Goal: Book appointment/travel/reservation

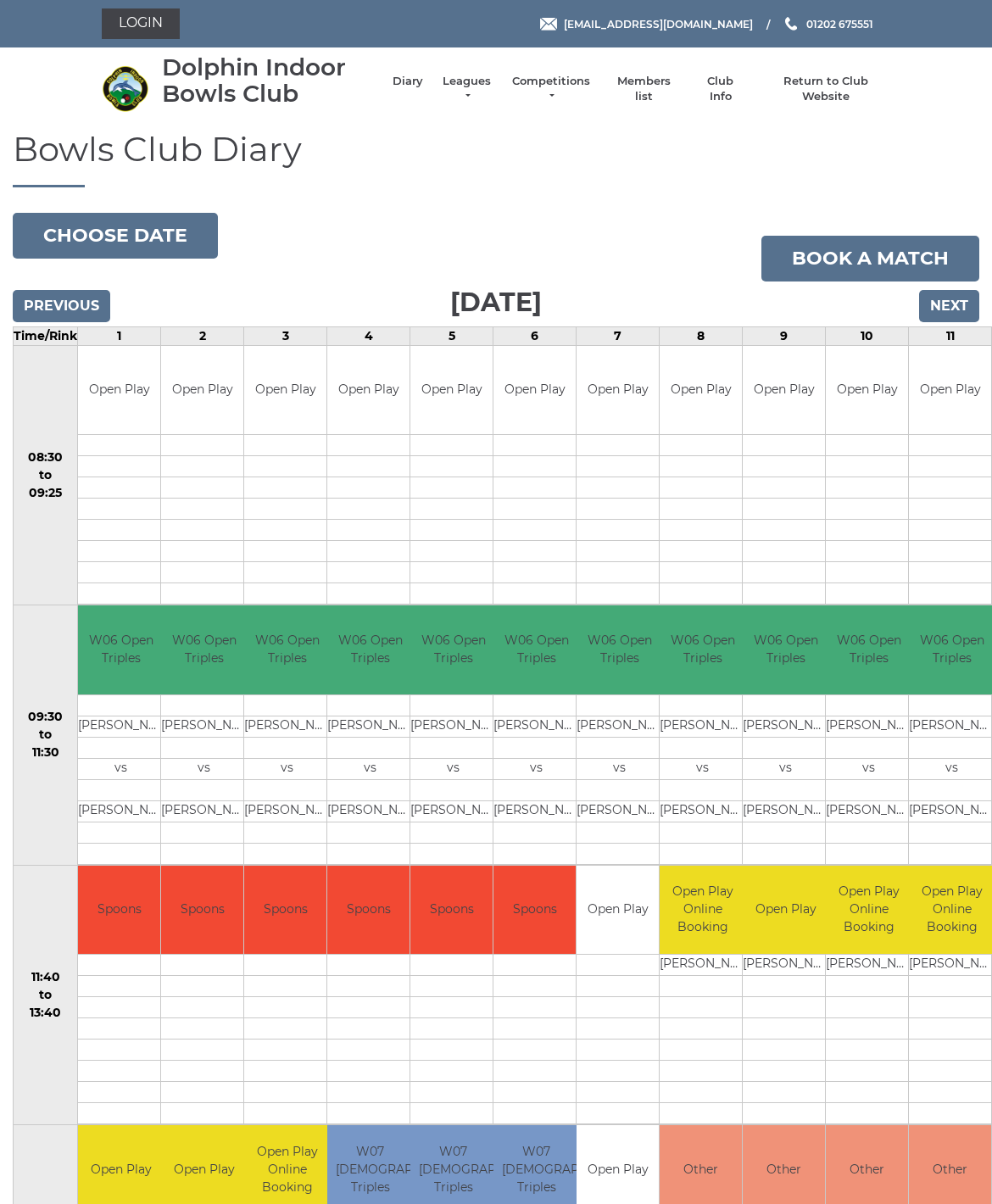
click at [146, 246] on body "Login reception@dolphinibc.com 01202 675551" at bounding box center [496, 1105] width 992 height 2210
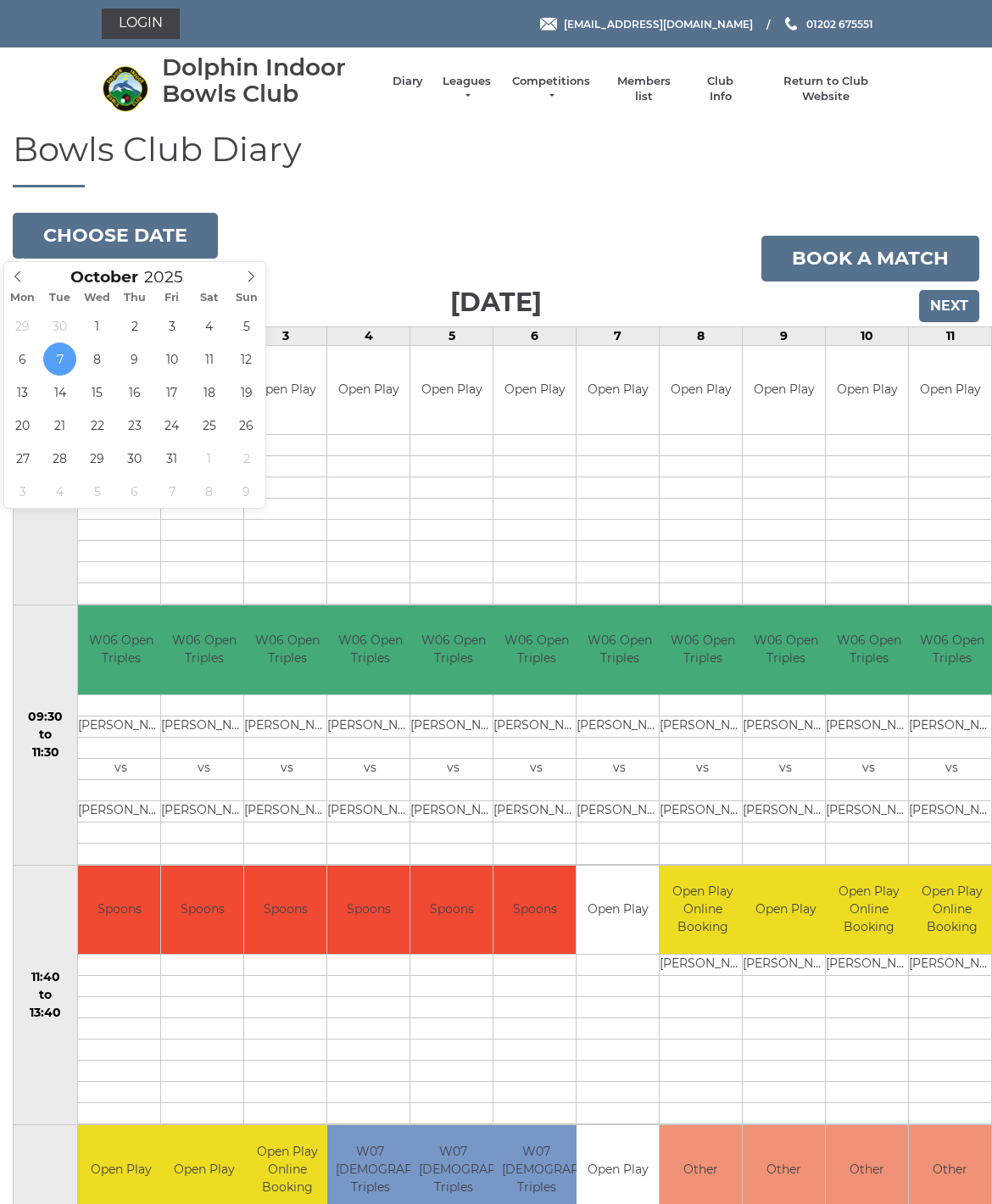
type input "2025-10-28"
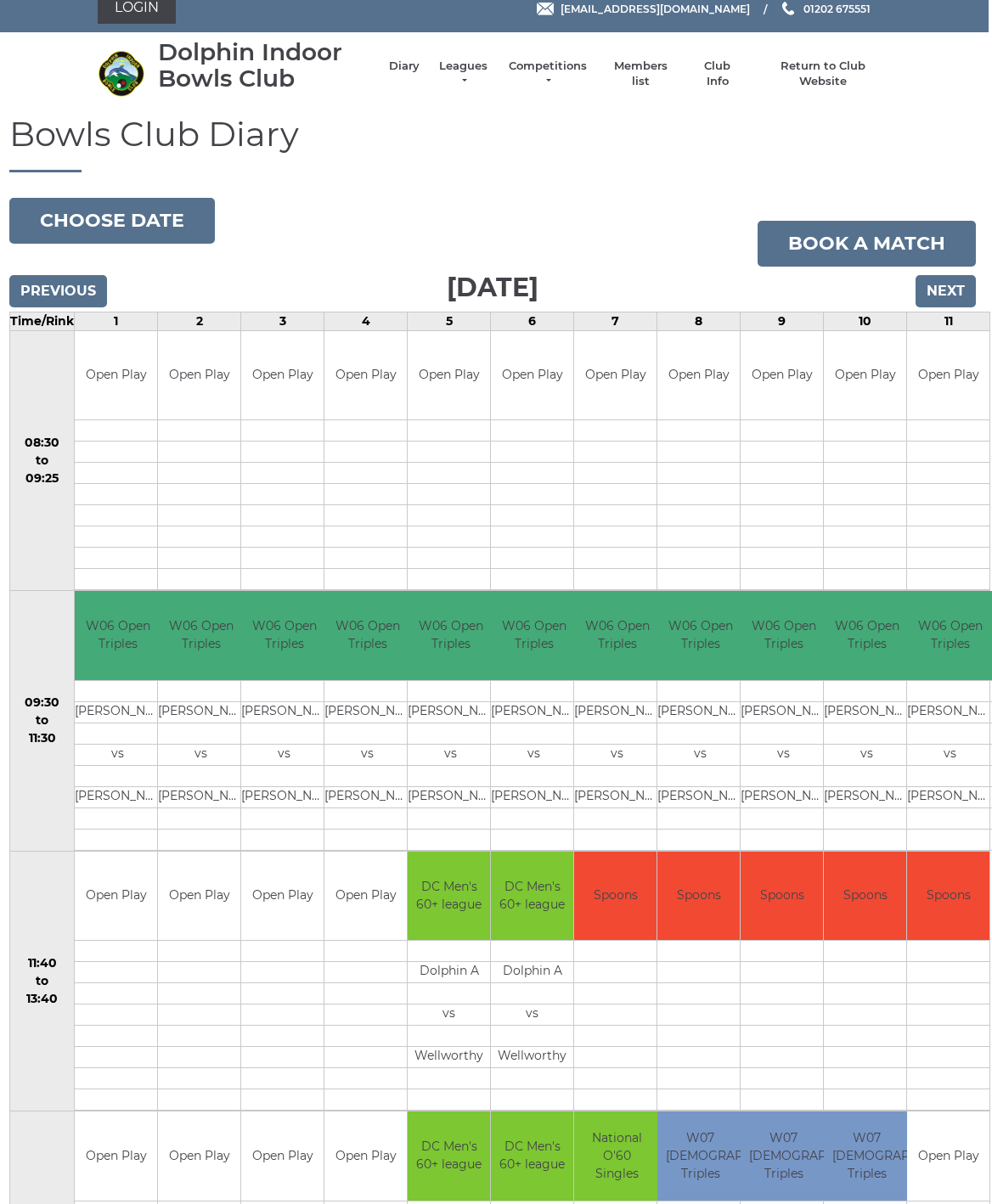
scroll to position [14, 4]
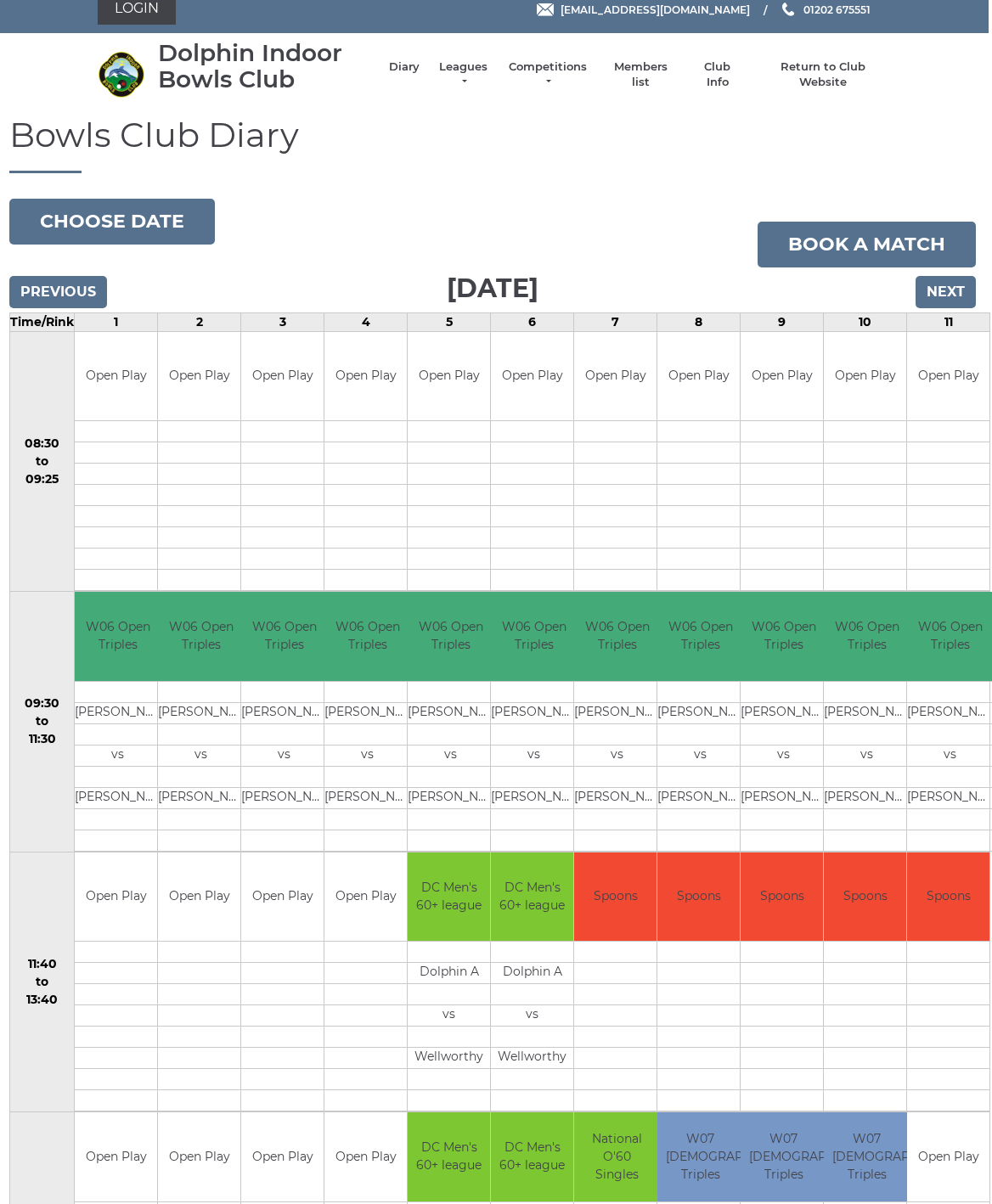
click at [55, 228] on button "Choose date" at bounding box center [112, 221] width 205 height 46
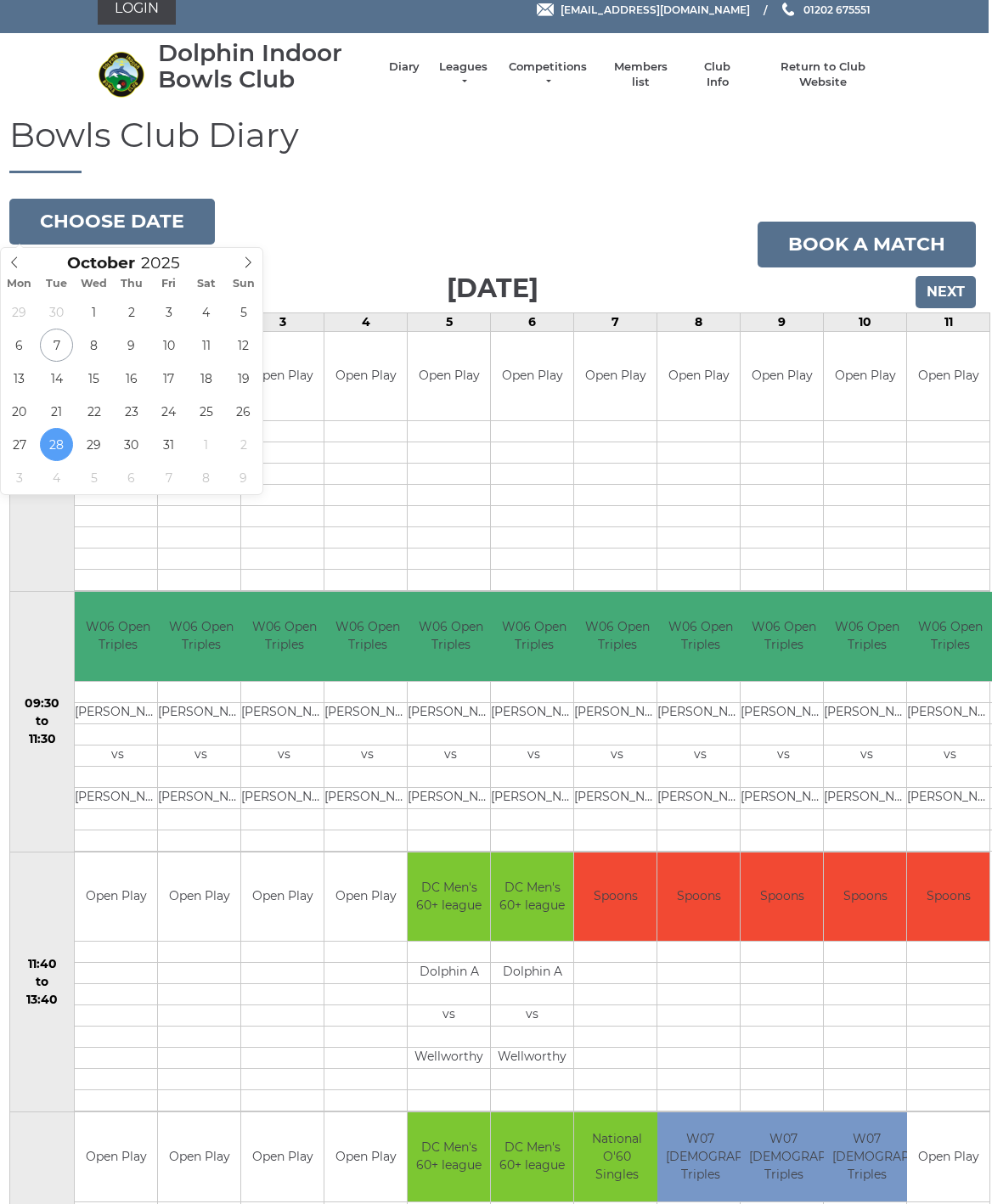
type input "2025-10-21"
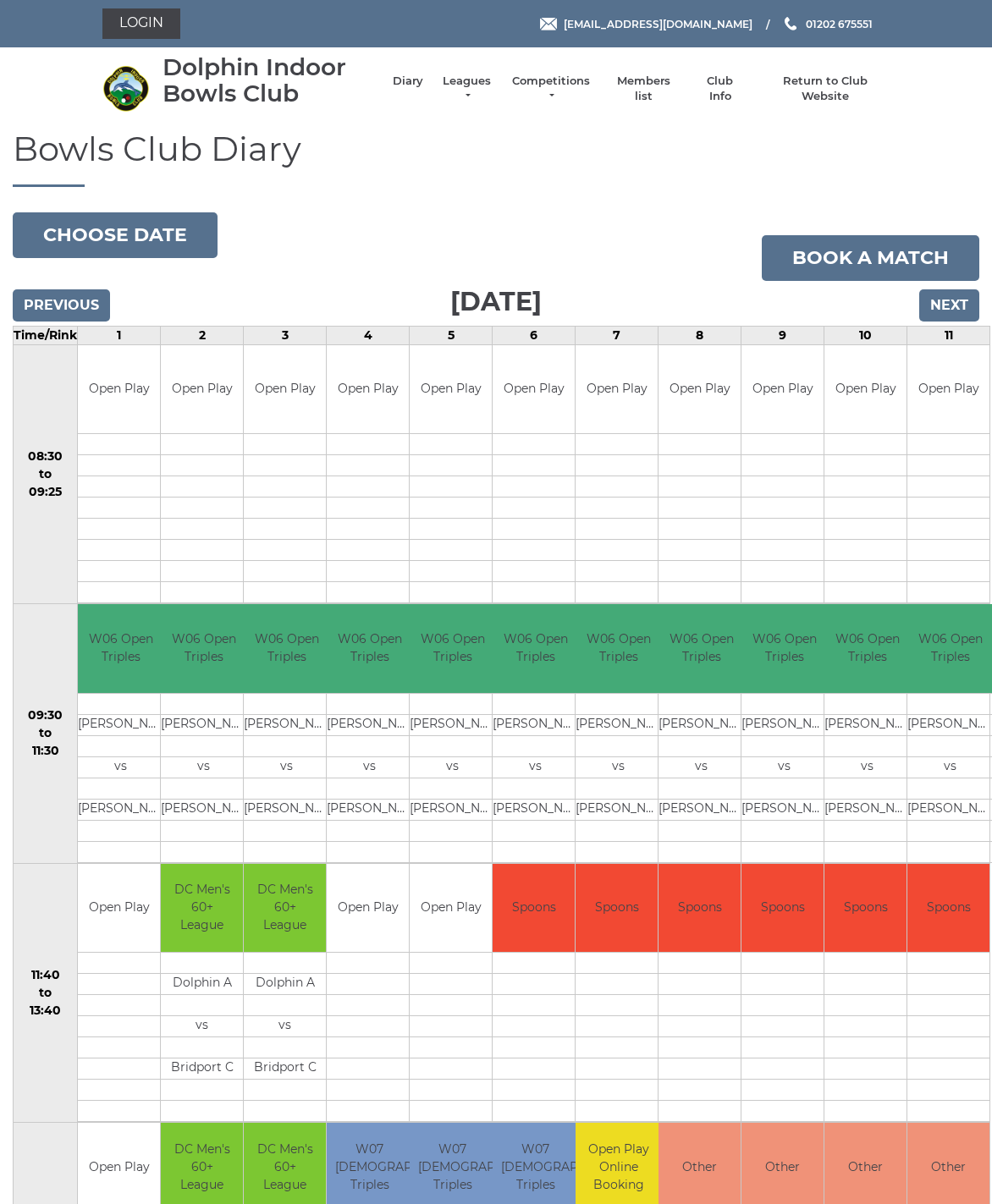
click at [55, 228] on button "Choose date" at bounding box center [115, 235] width 205 height 45
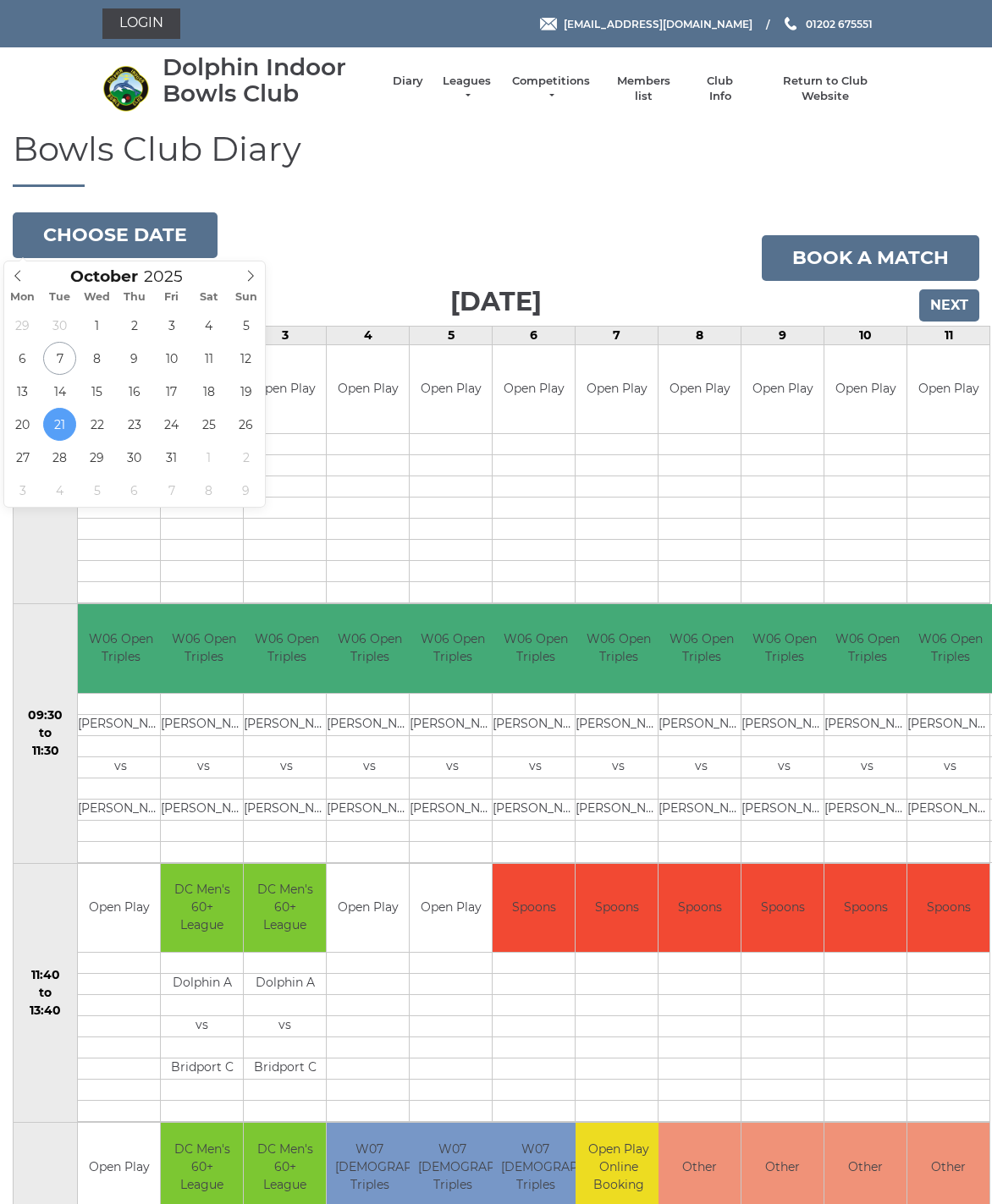
type input "2025-10-14"
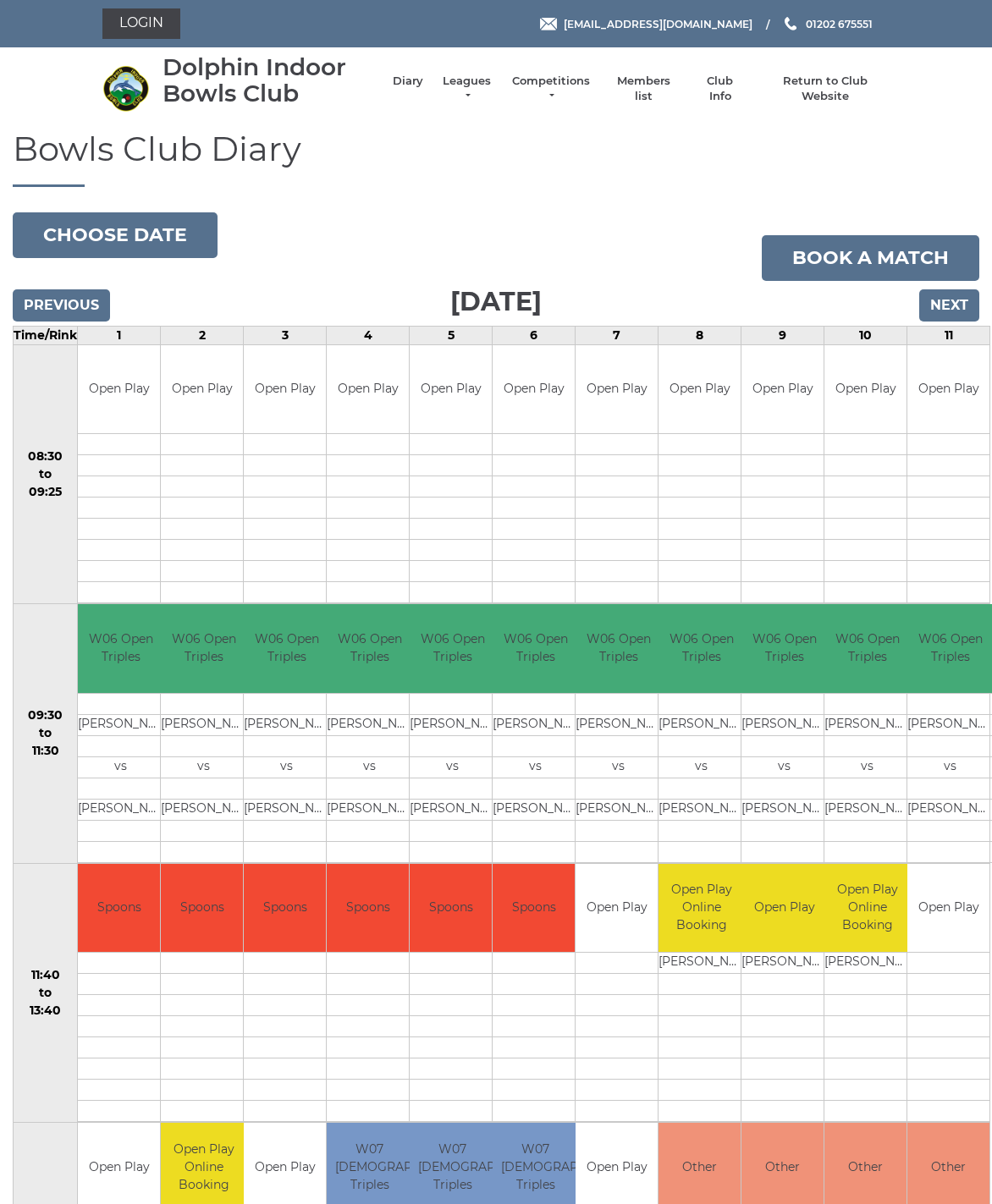
click at [75, 245] on body "Login reception@dolphinibc.com 01202 675551" at bounding box center [496, 1103] width 992 height 2205
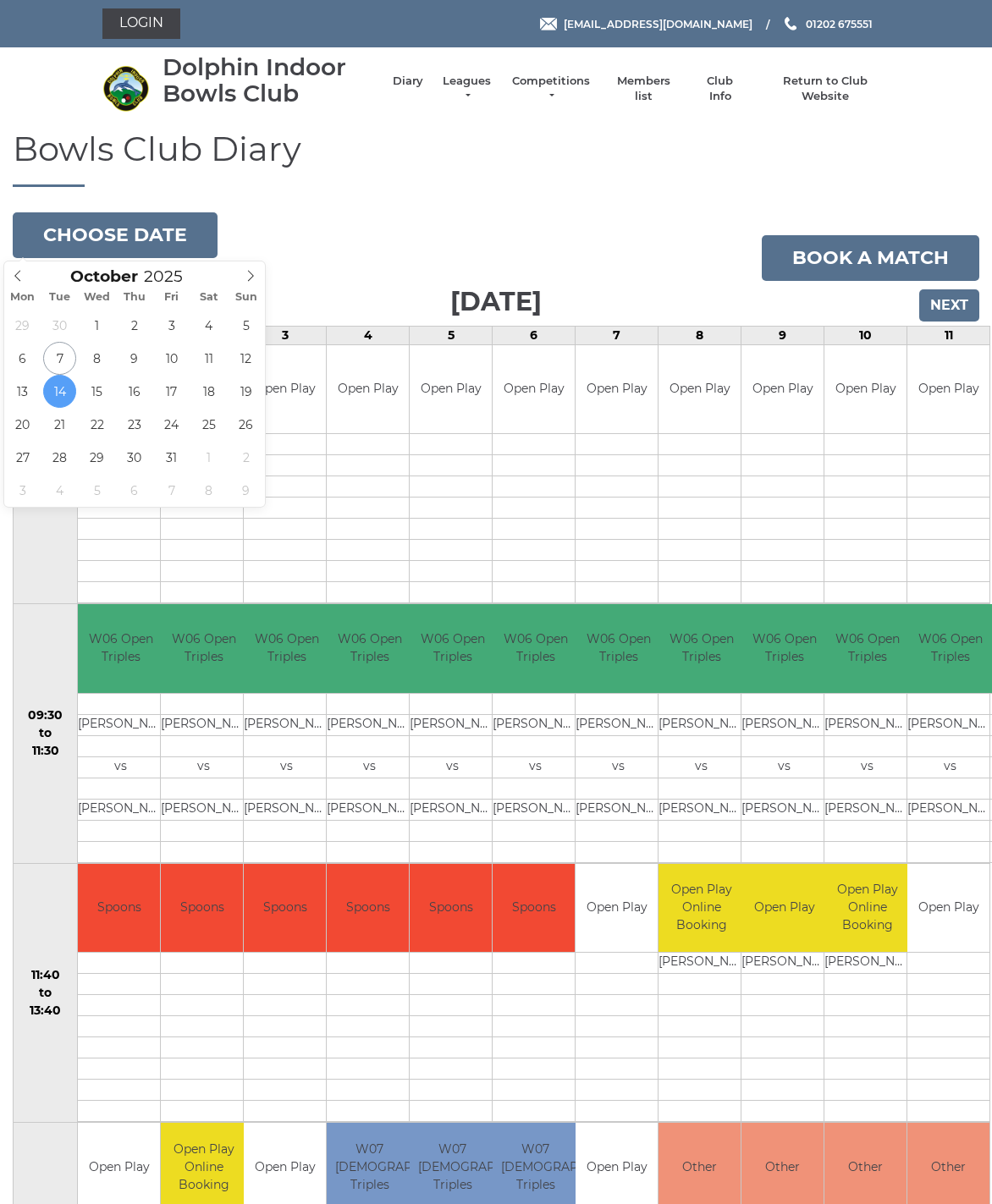
click at [241, 275] on span at bounding box center [251, 273] width 28 height 24
type input "2025-11-04"
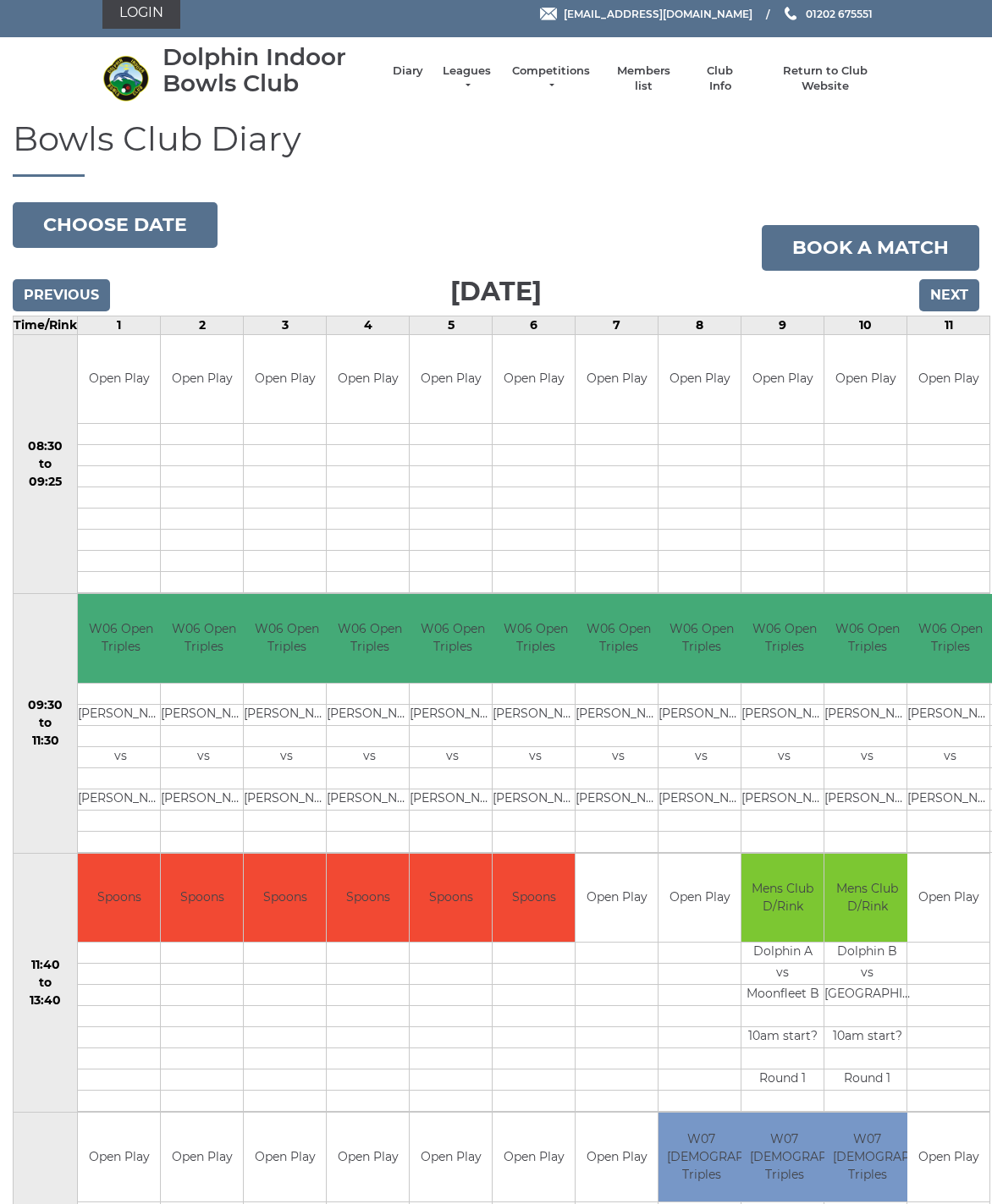
scroll to position [11, 0]
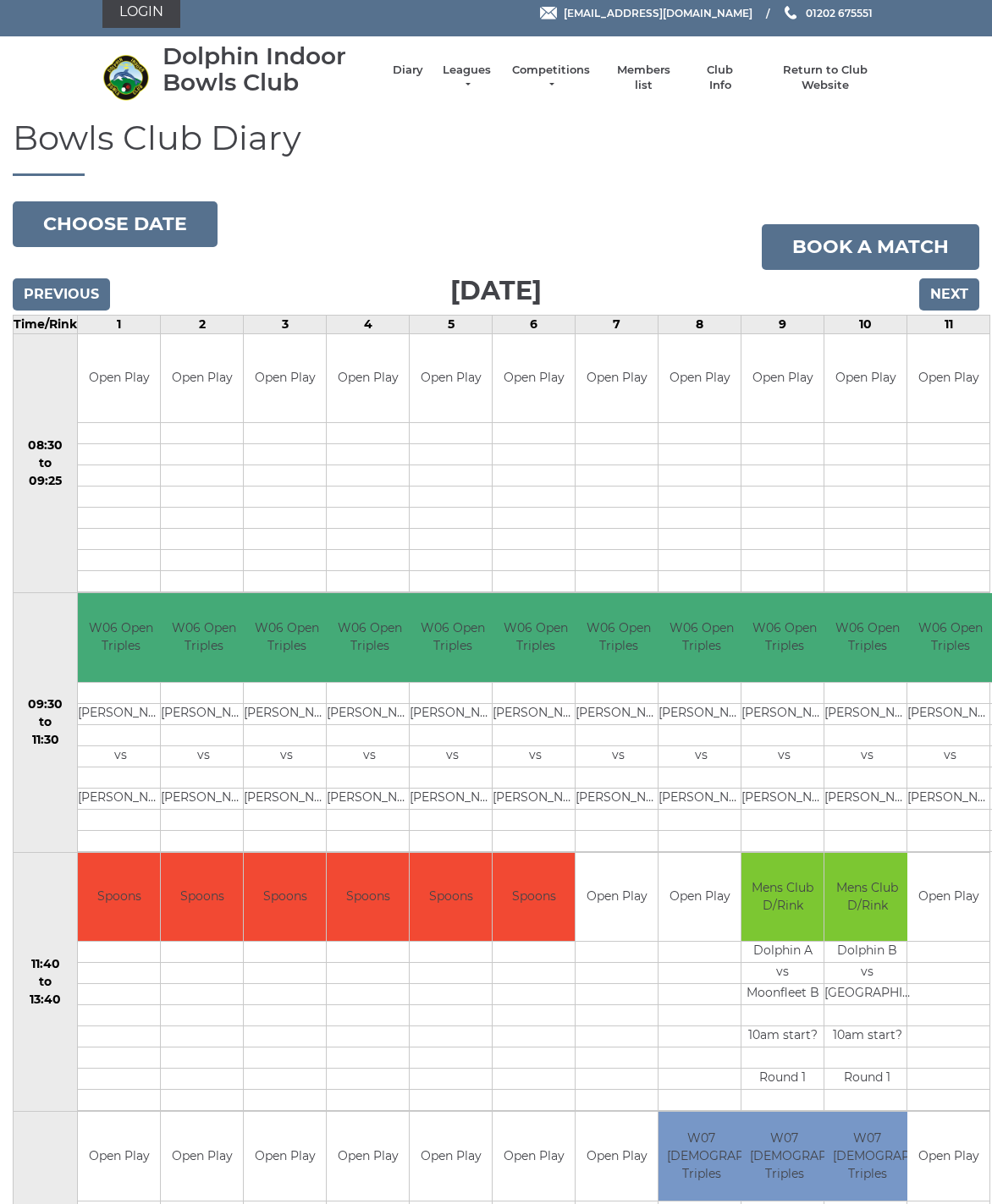
click at [60, 221] on button "Choose date" at bounding box center [115, 224] width 205 height 45
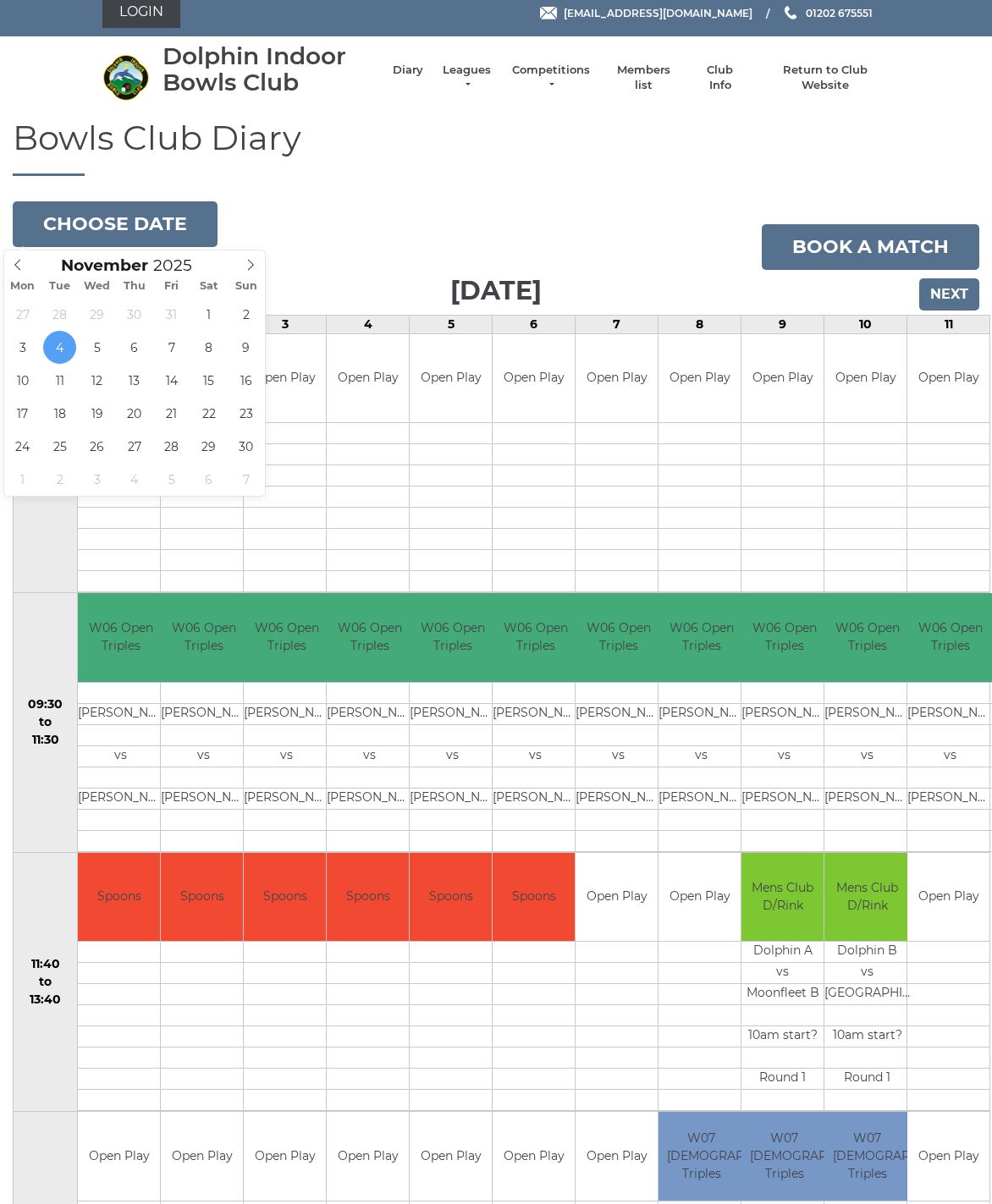
type input "[DATE]"
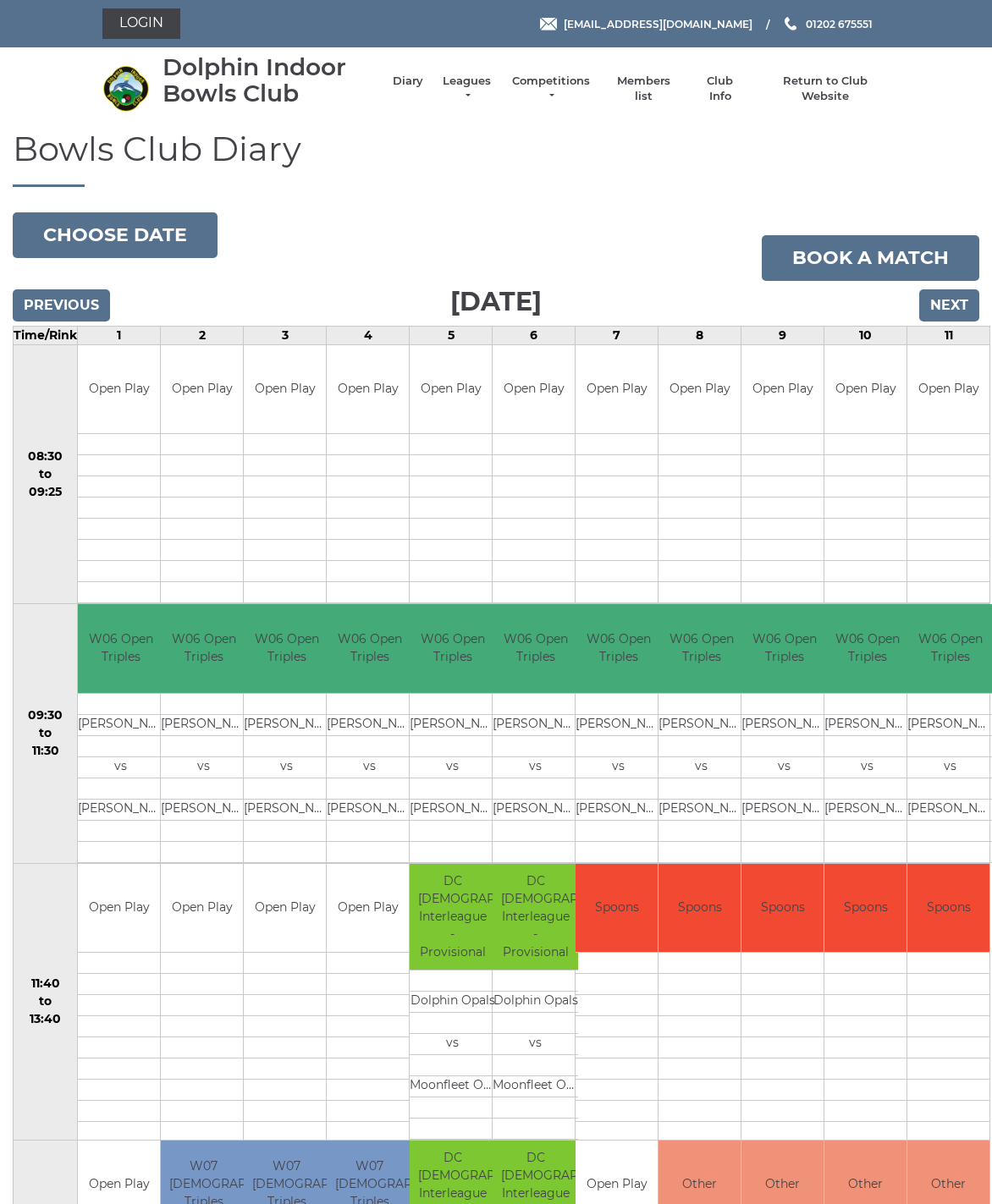
click at [69, 234] on button "Choose date" at bounding box center [115, 235] width 205 height 45
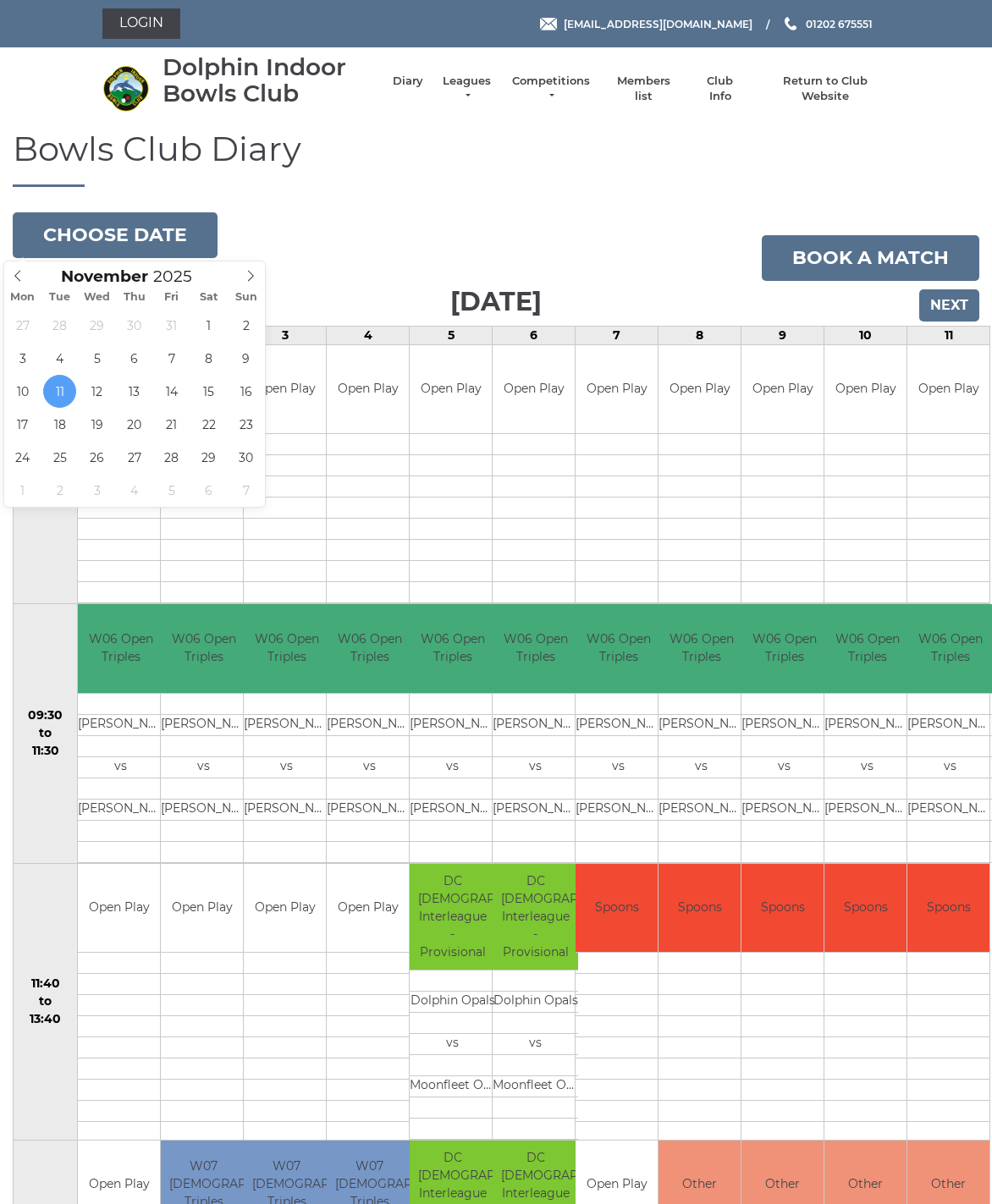
type input "[DATE]"
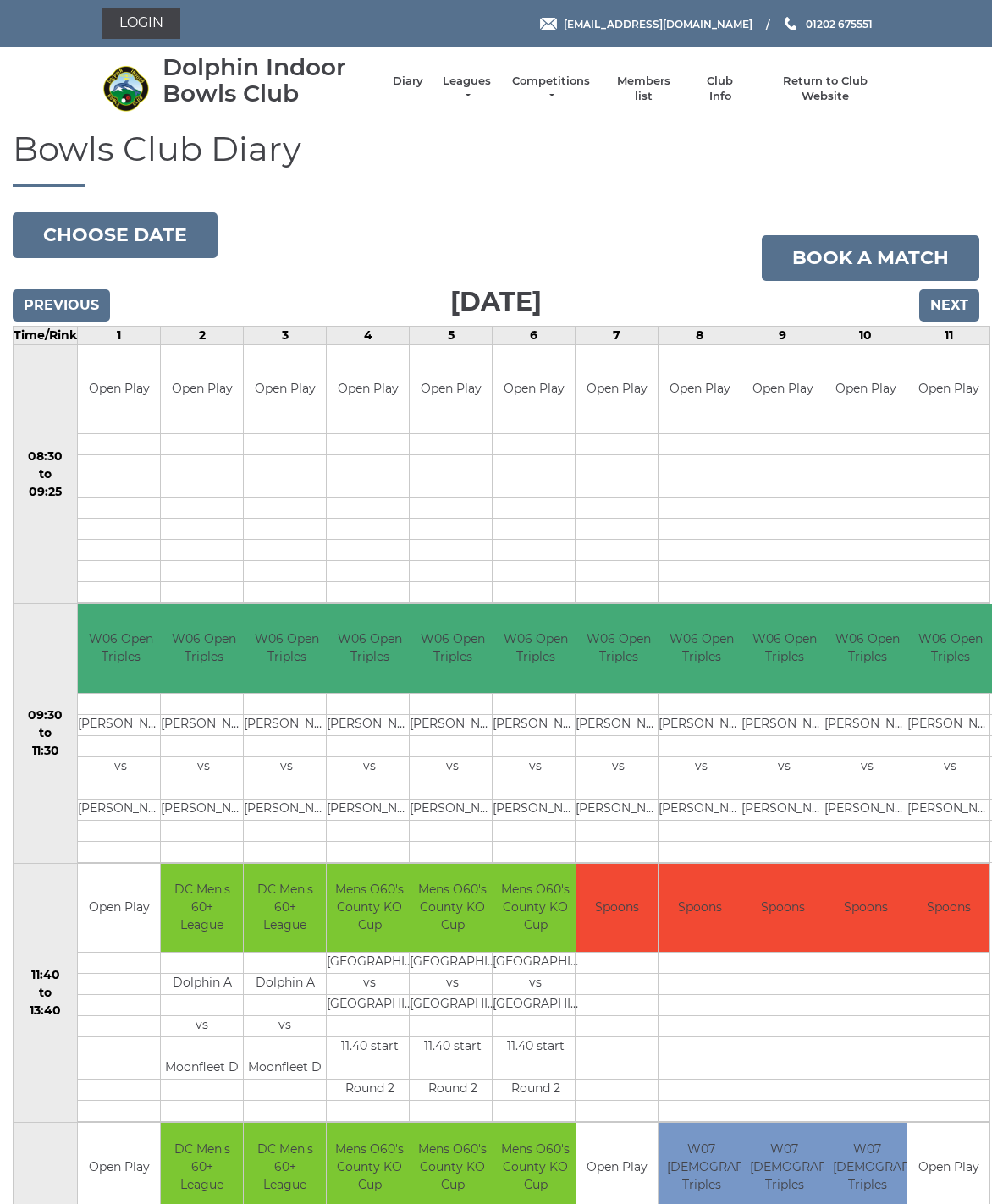
click at [67, 230] on button "Choose date" at bounding box center [115, 235] width 205 height 45
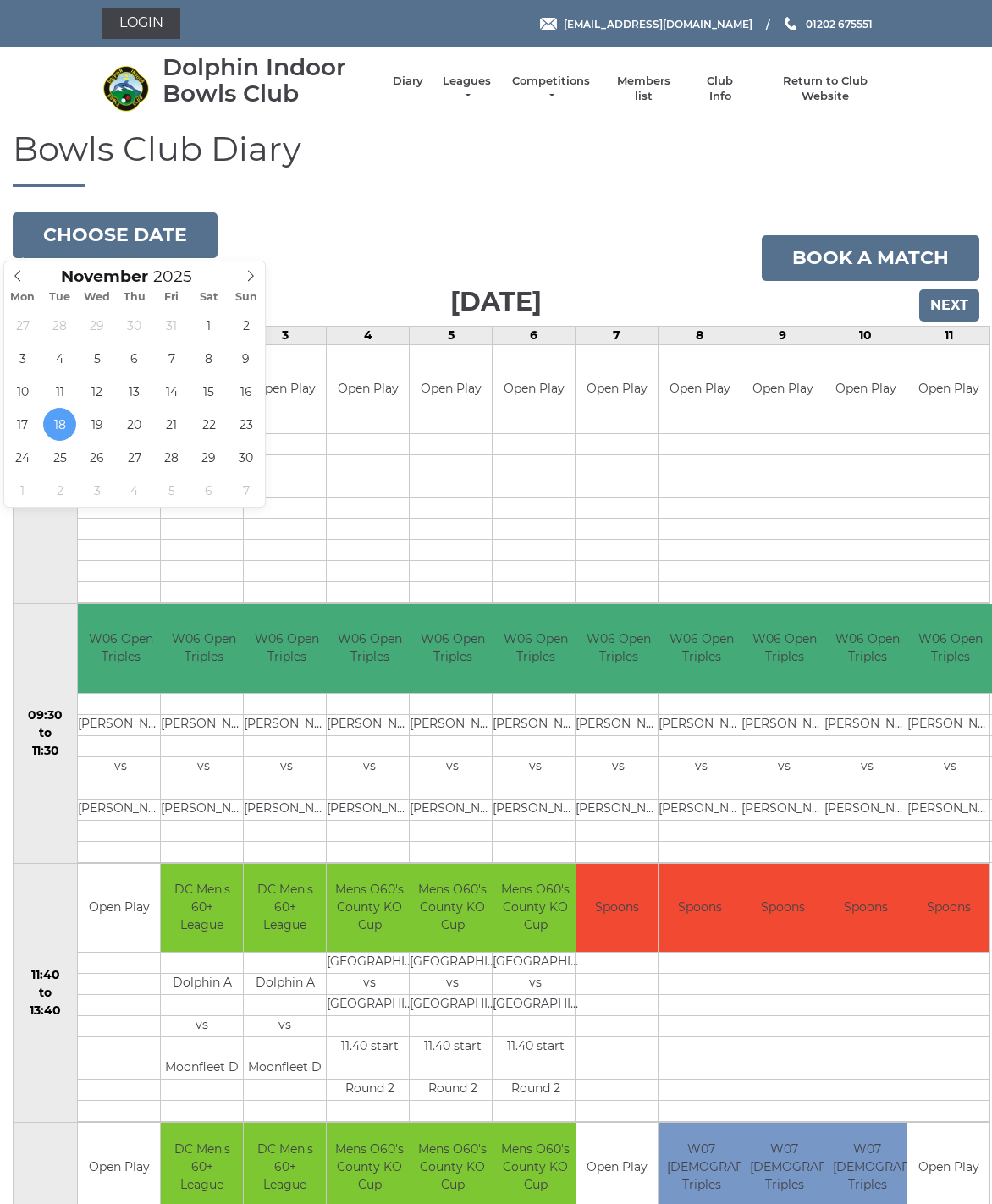
type input "[DATE]"
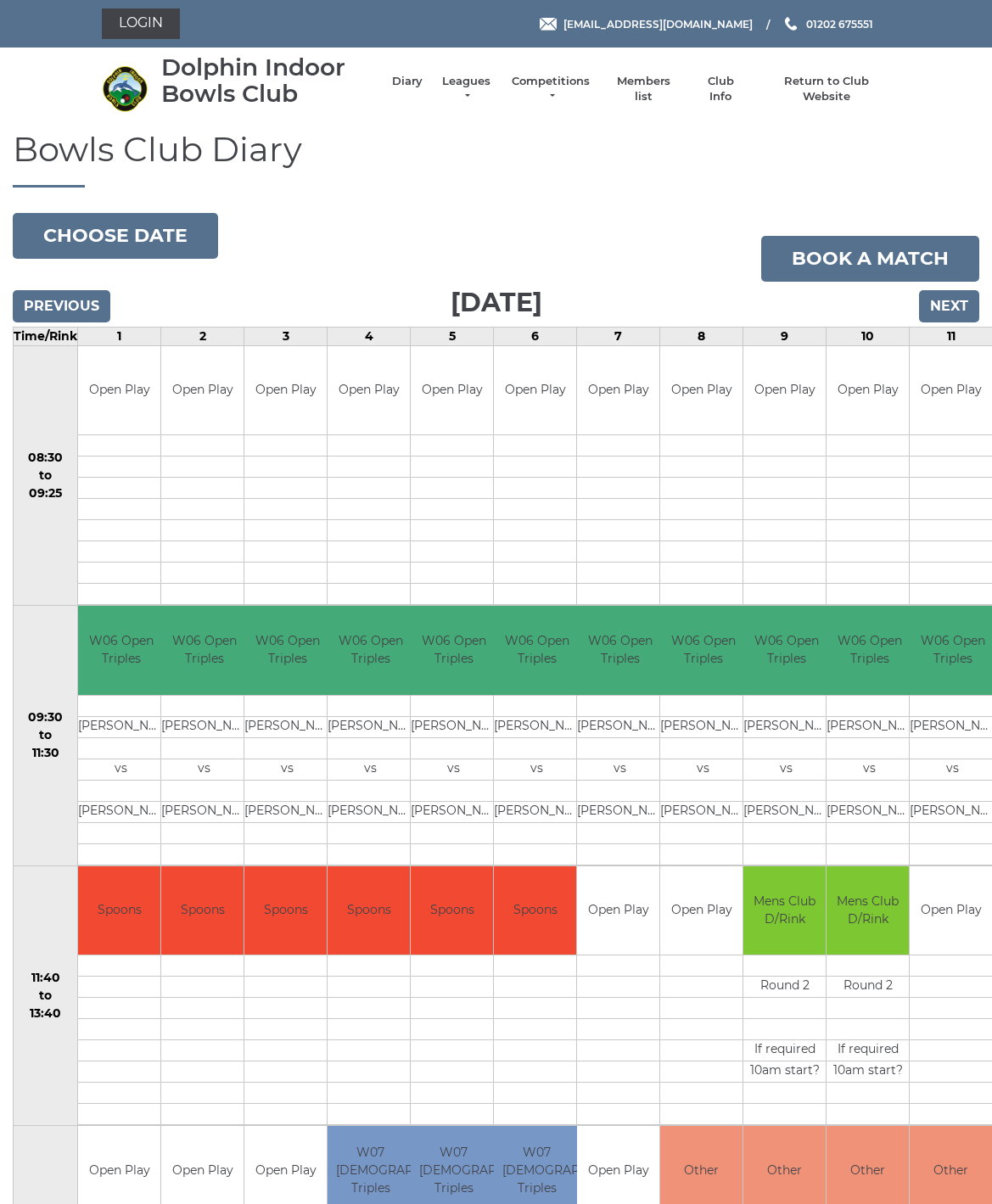
click at [83, 228] on button "Choose date" at bounding box center [116, 236] width 205 height 46
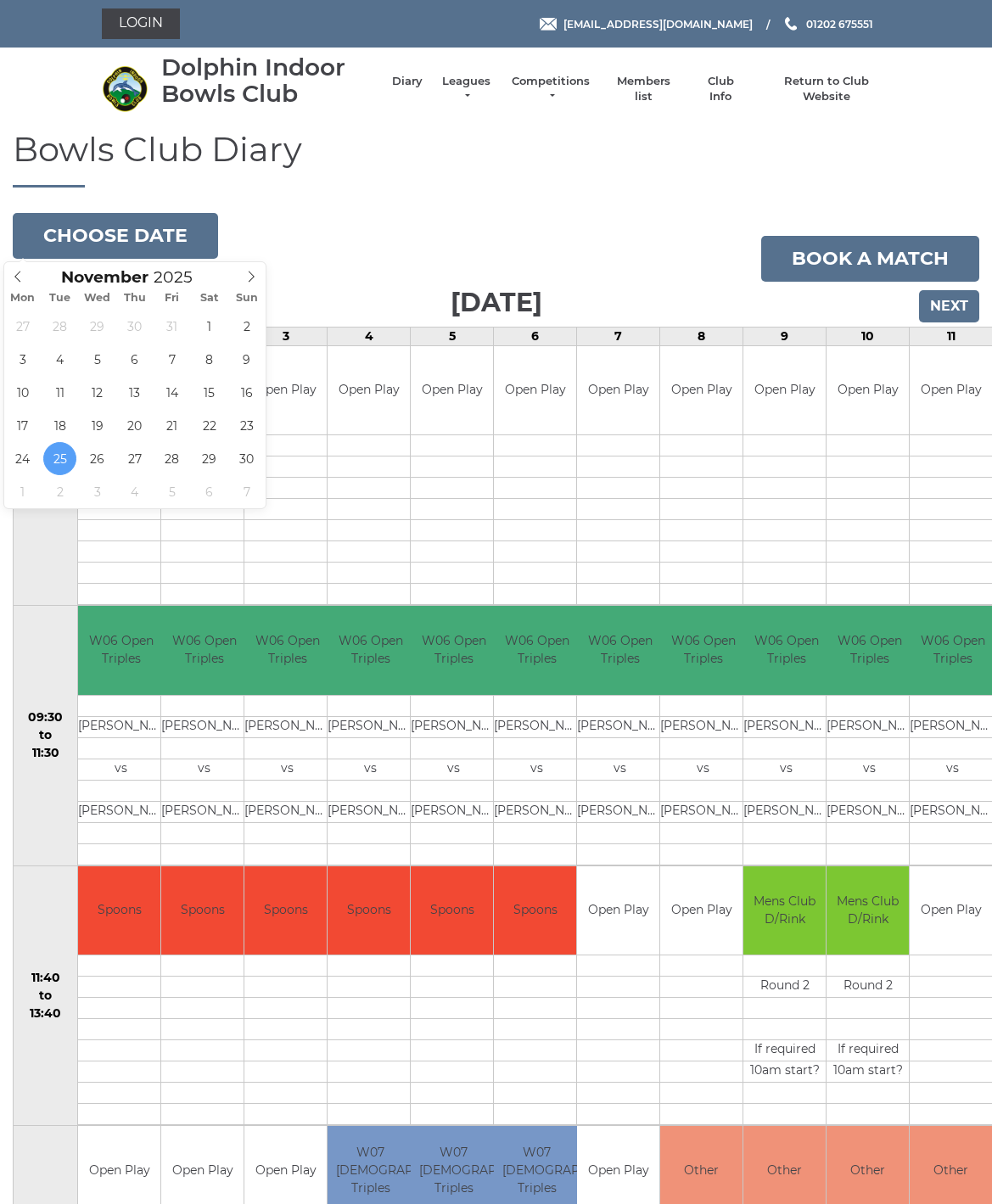
click at [228, 282] on span "November 2025" at bounding box center [135, 274] width 196 height 24
click at [254, 281] on icon at bounding box center [252, 277] width 12 height 12
type input "2025-12-02"
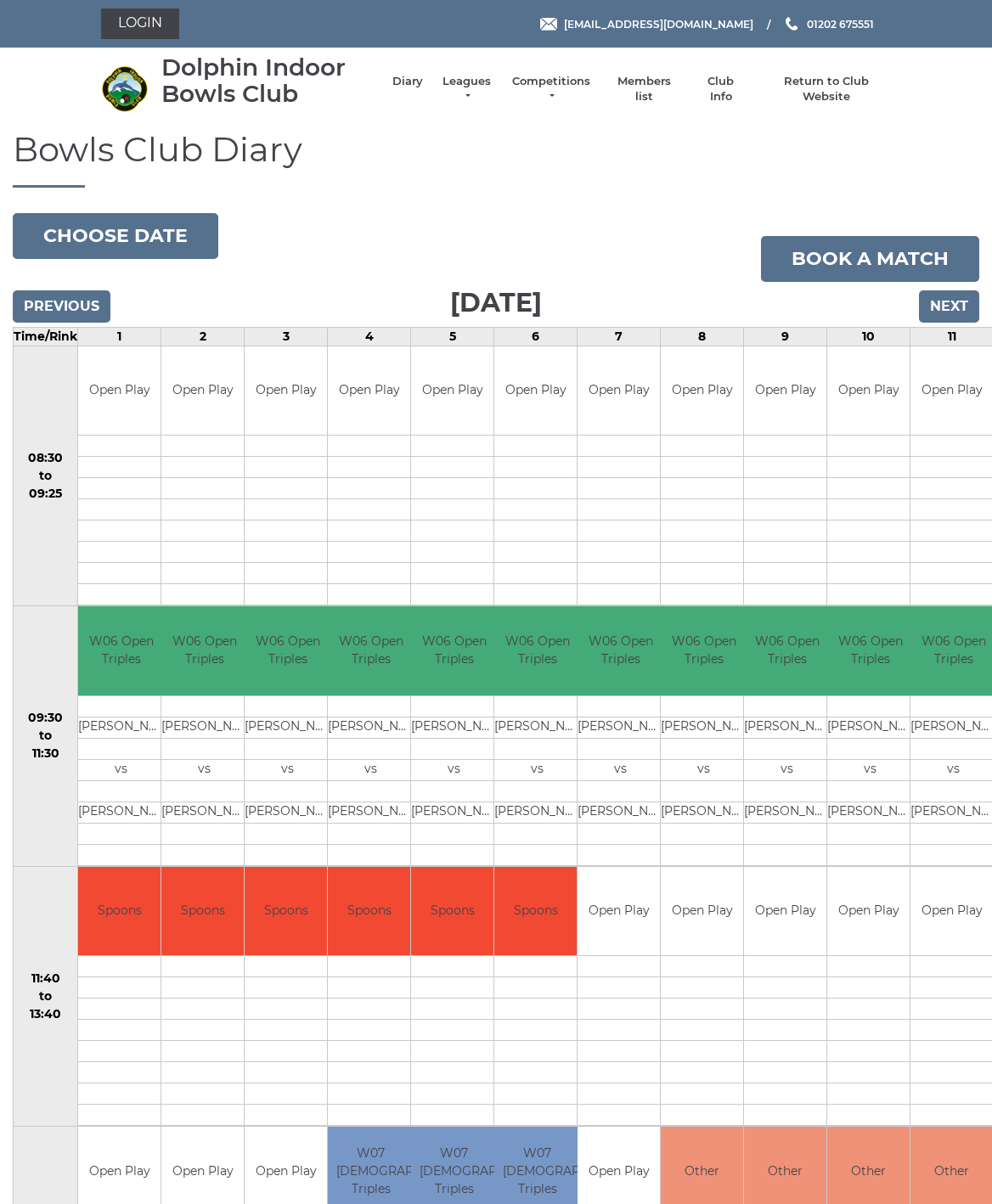
click at [65, 241] on button "Choose date" at bounding box center [116, 236] width 205 height 46
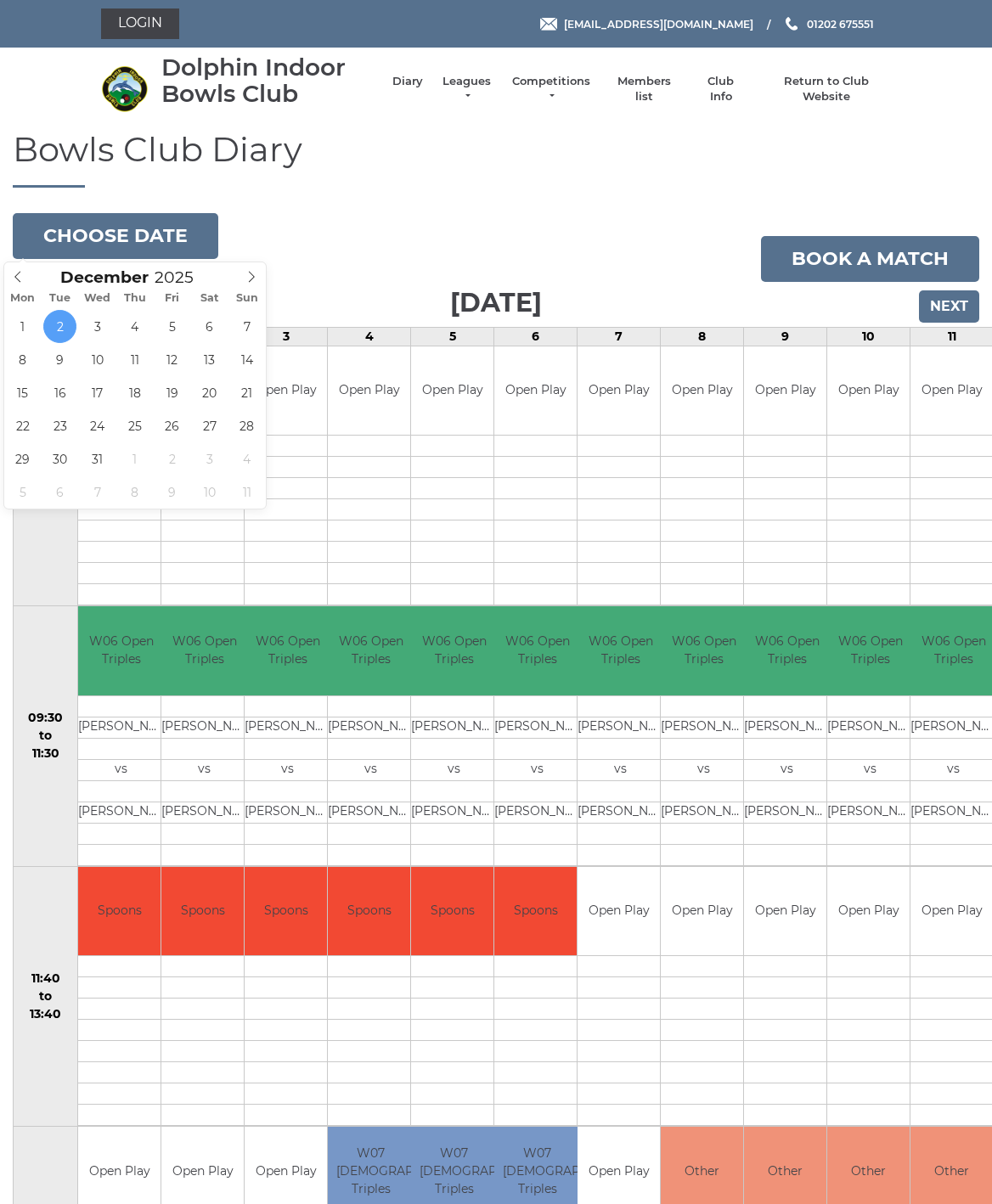
type input "2025-12-09"
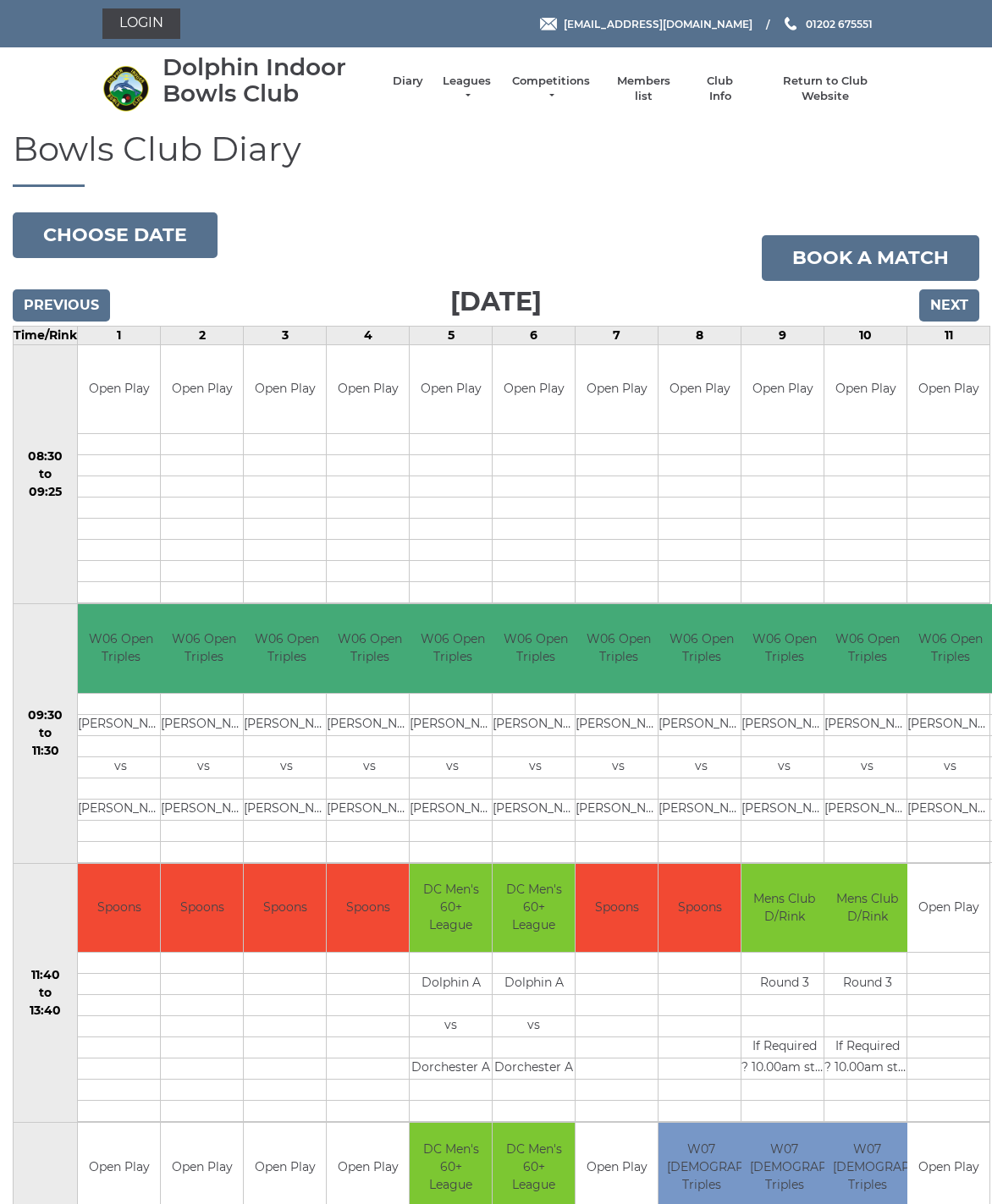
click at [80, 230] on button "Choose date" at bounding box center [115, 235] width 205 height 45
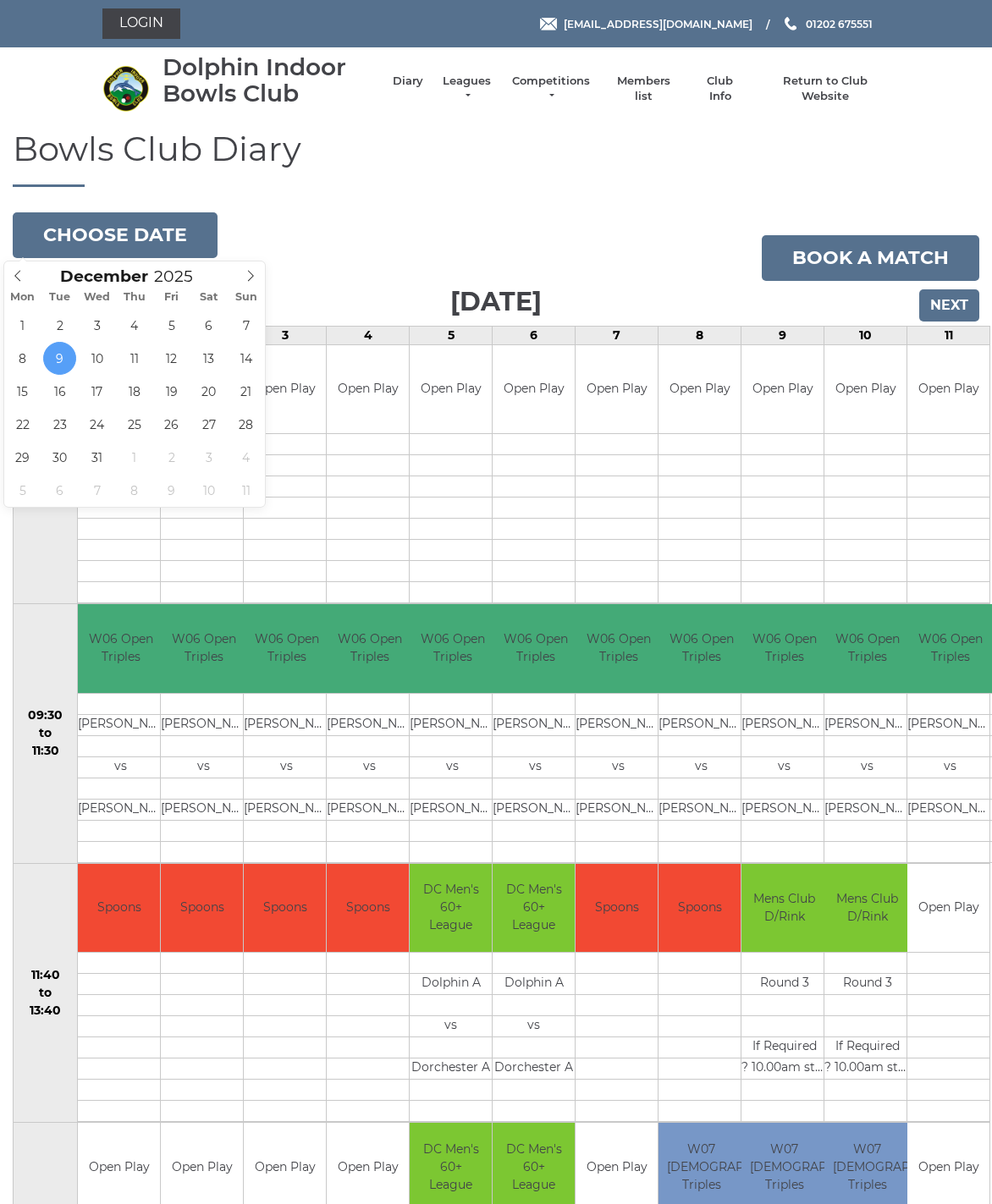
type input "2025-12-16"
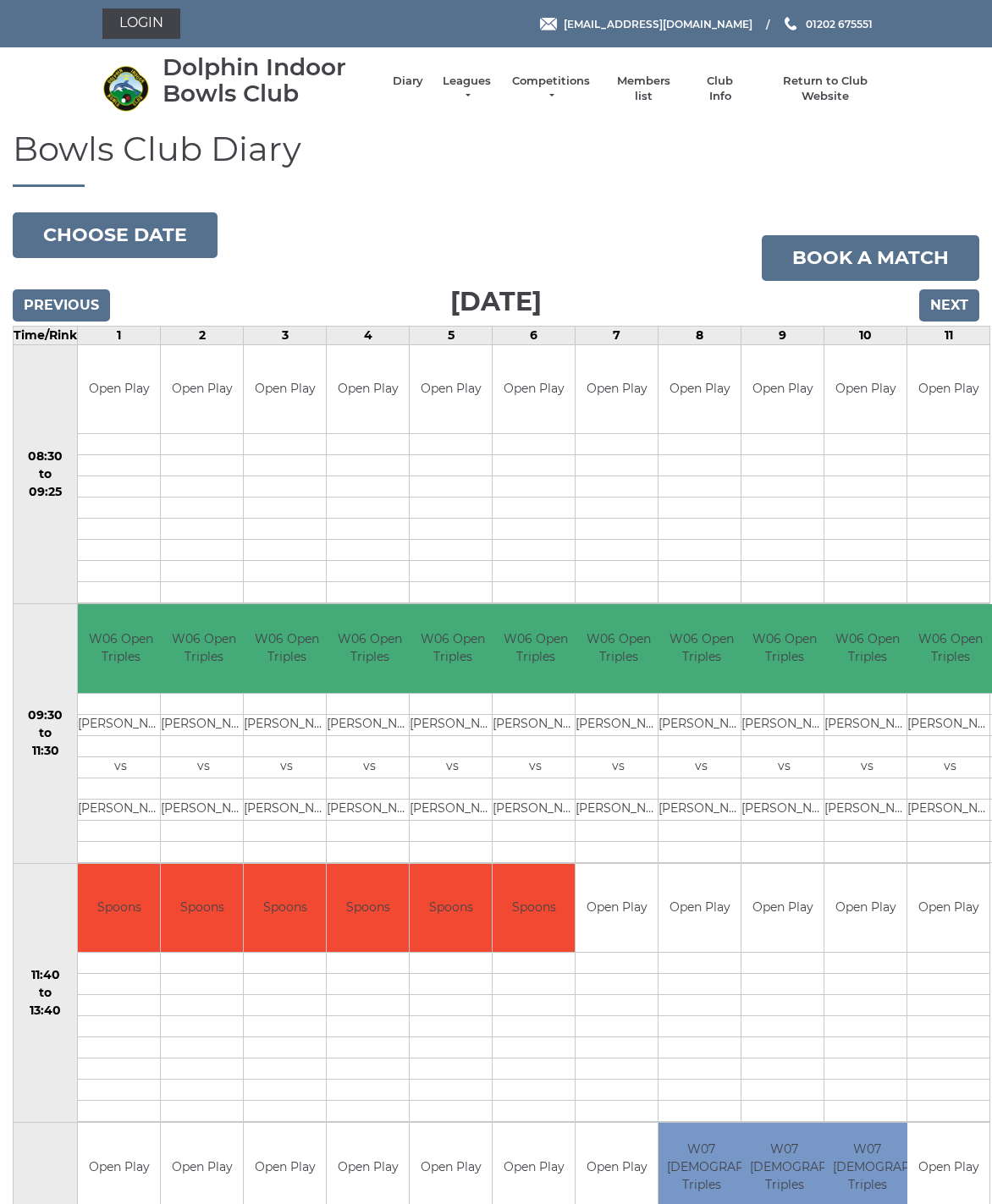
click at [66, 243] on button "Choose date" at bounding box center [115, 235] width 205 height 45
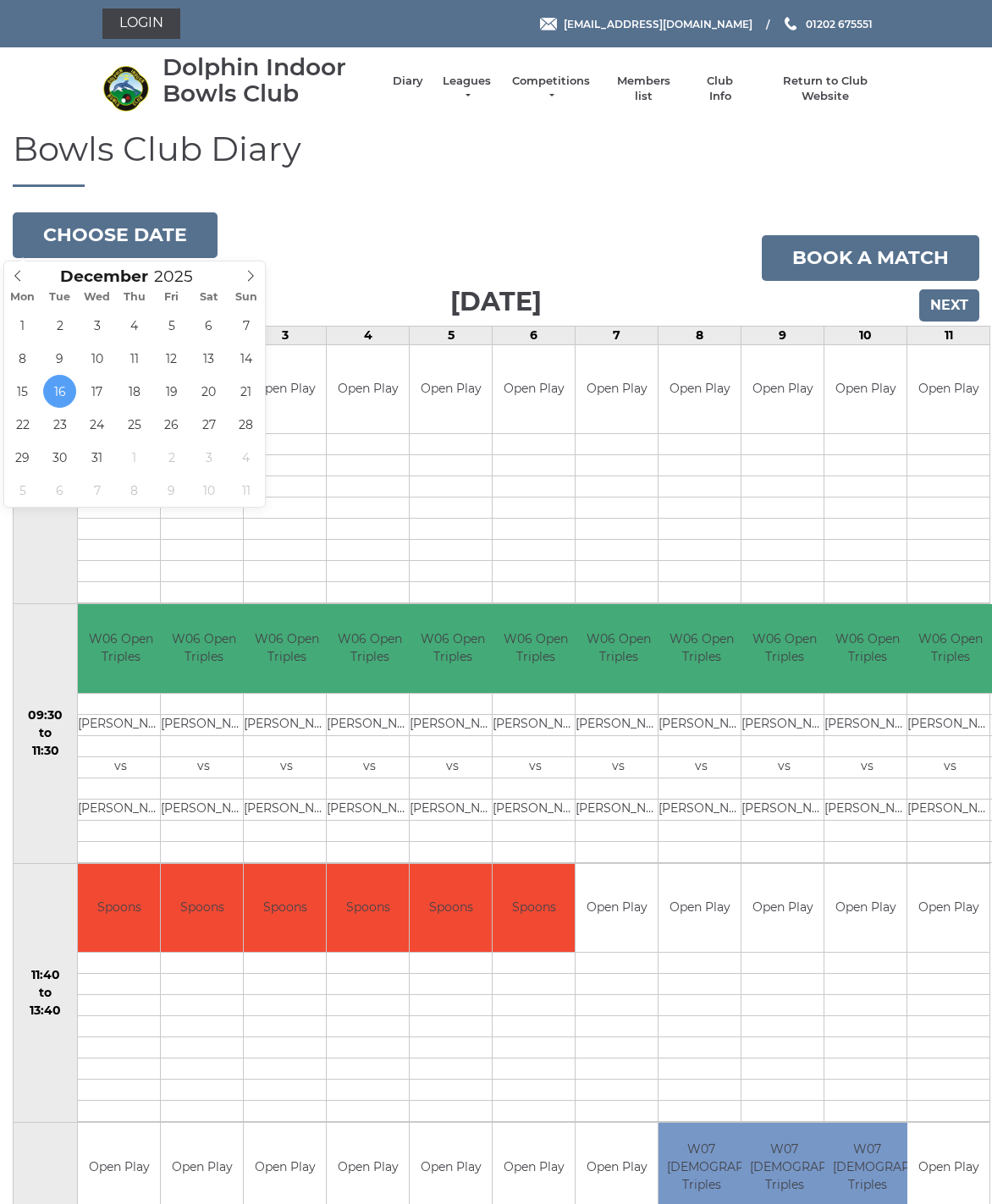
click at [11, 274] on span at bounding box center [18, 273] width 28 height 24
click at [25, 280] on span at bounding box center [18, 273] width 28 height 24
type input "2025-09-29"
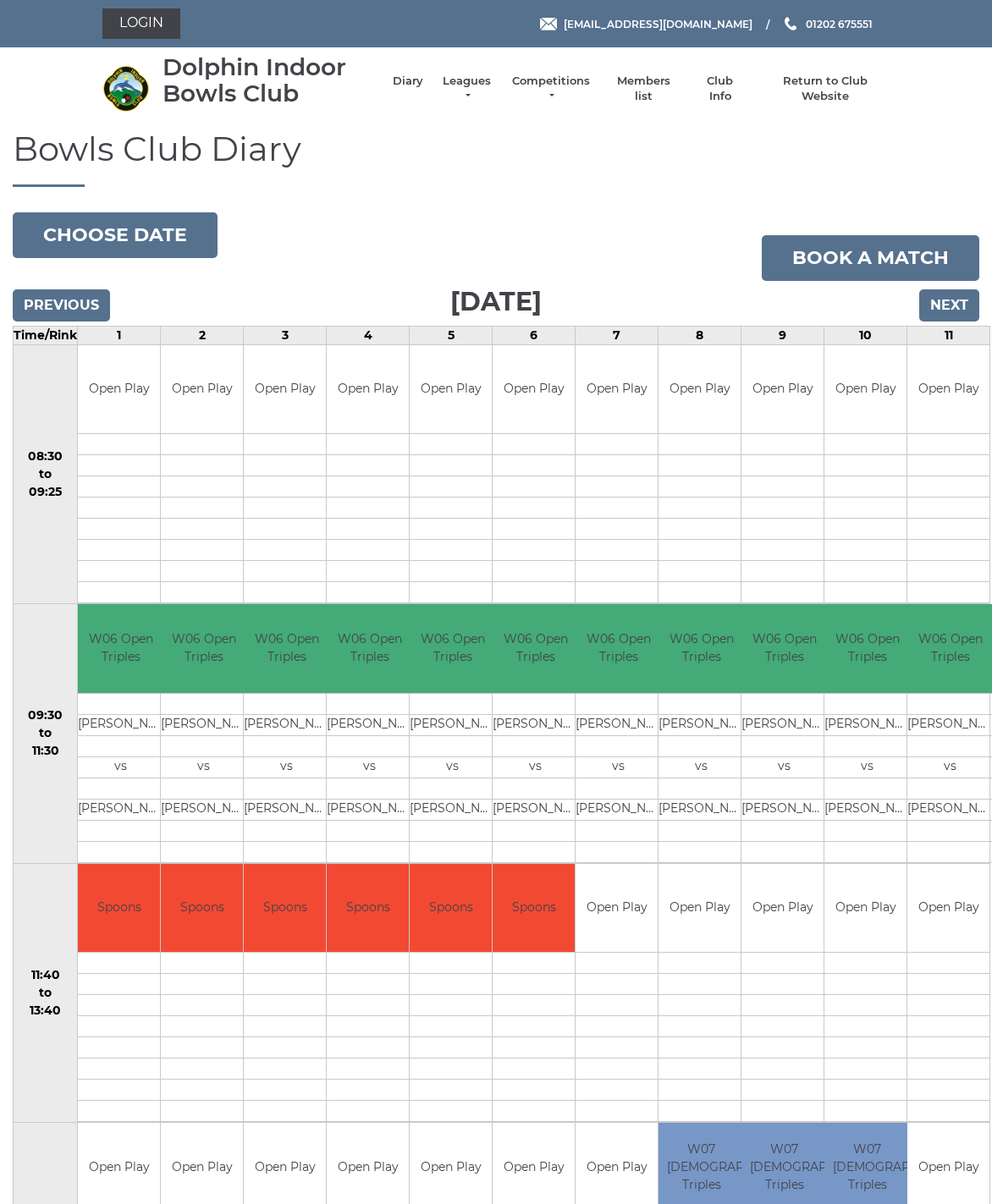
click at [57, 360] on td "08:30 to 09:25" at bounding box center [45, 474] width 65 height 260
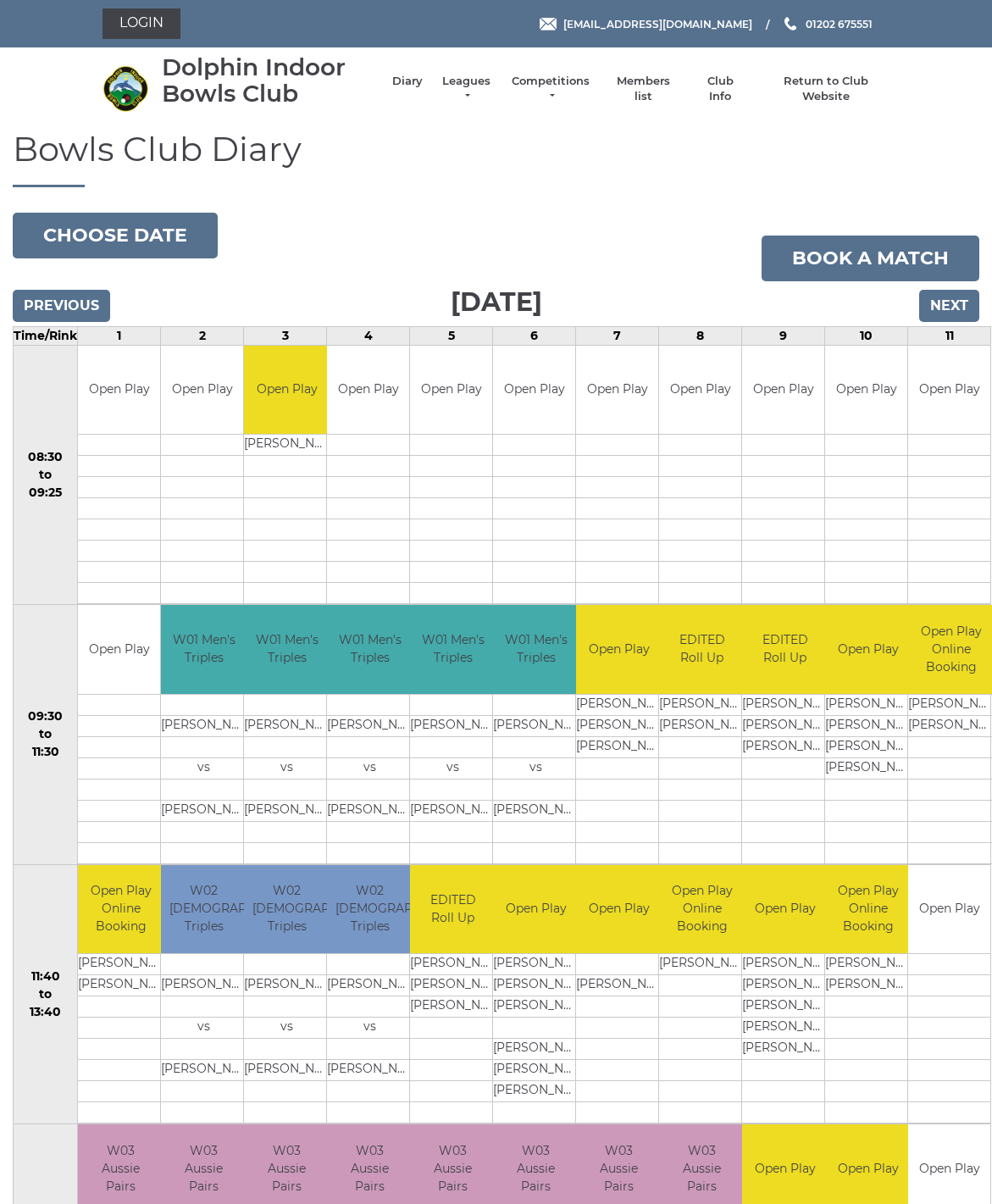
click at [75, 244] on button "Choose date" at bounding box center [116, 236] width 205 height 46
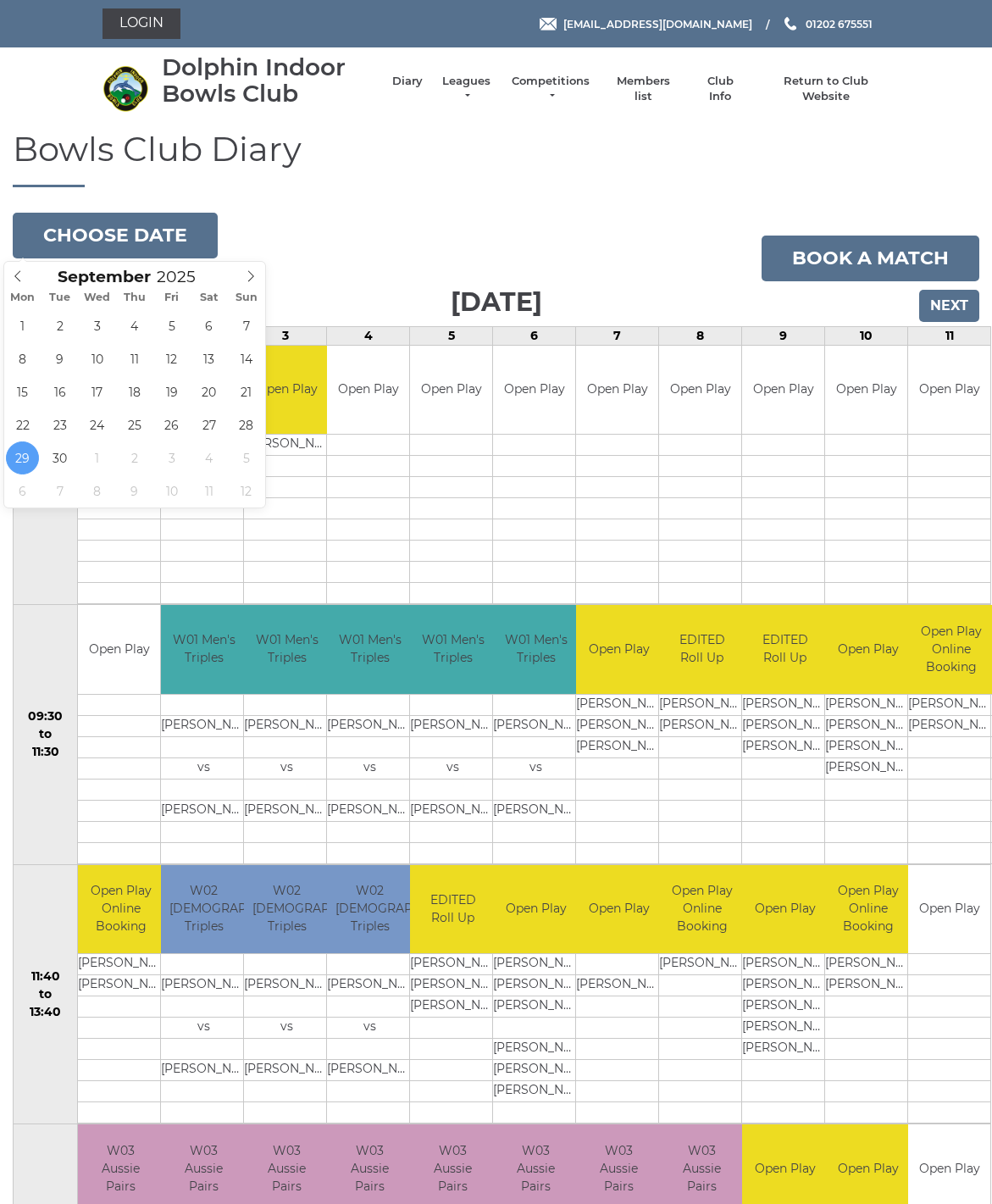
click at [239, 275] on span at bounding box center [251, 273] width 28 height 24
type input "[DATE]"
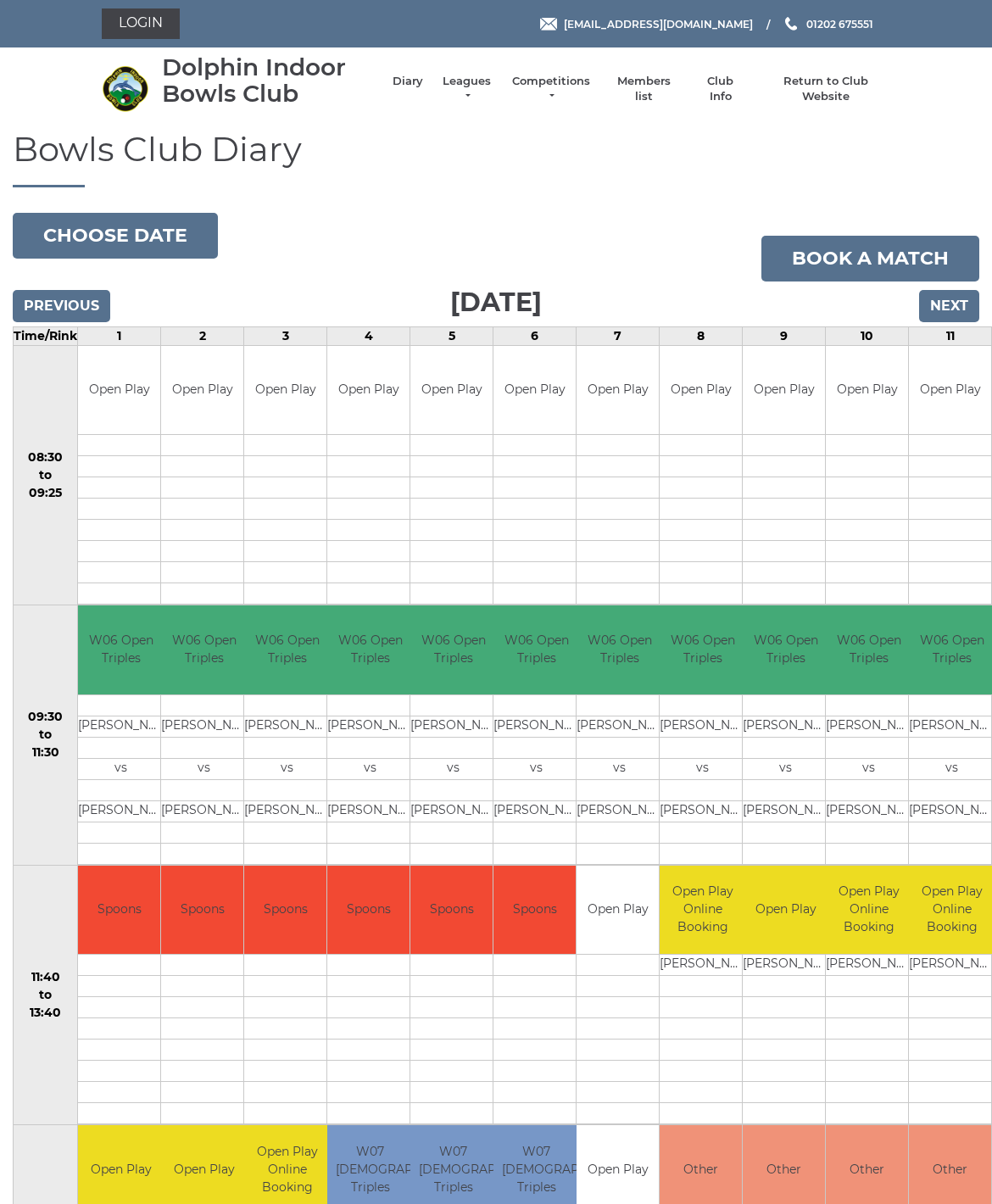
click at [451, 89] on link "Leagues" at bounding box center [466, 89] width 53 height 31
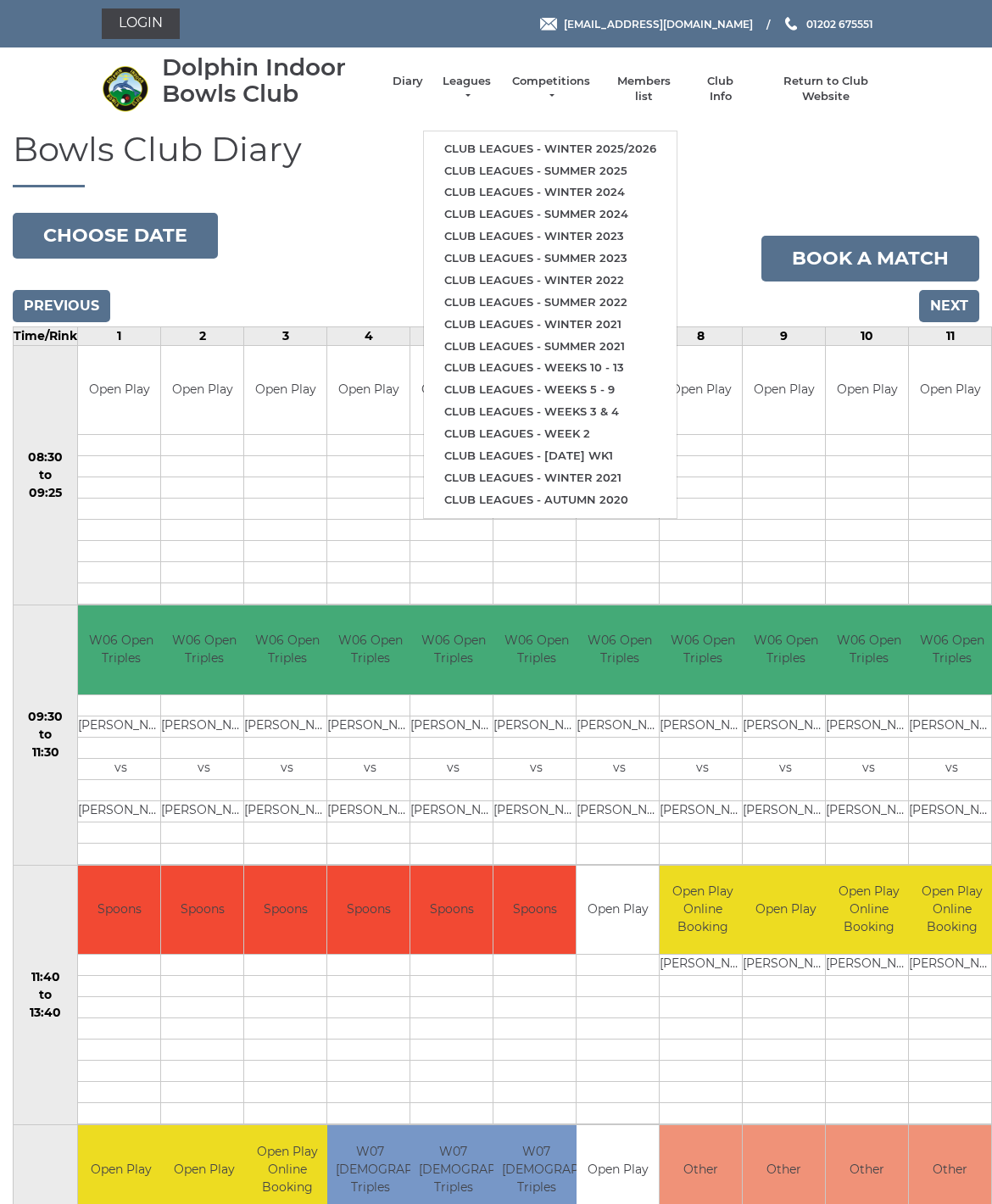
click at [454, 144] on link "Club leagues - Winter 2025/2026" at bounding box center [550, 149] width 252 height 22
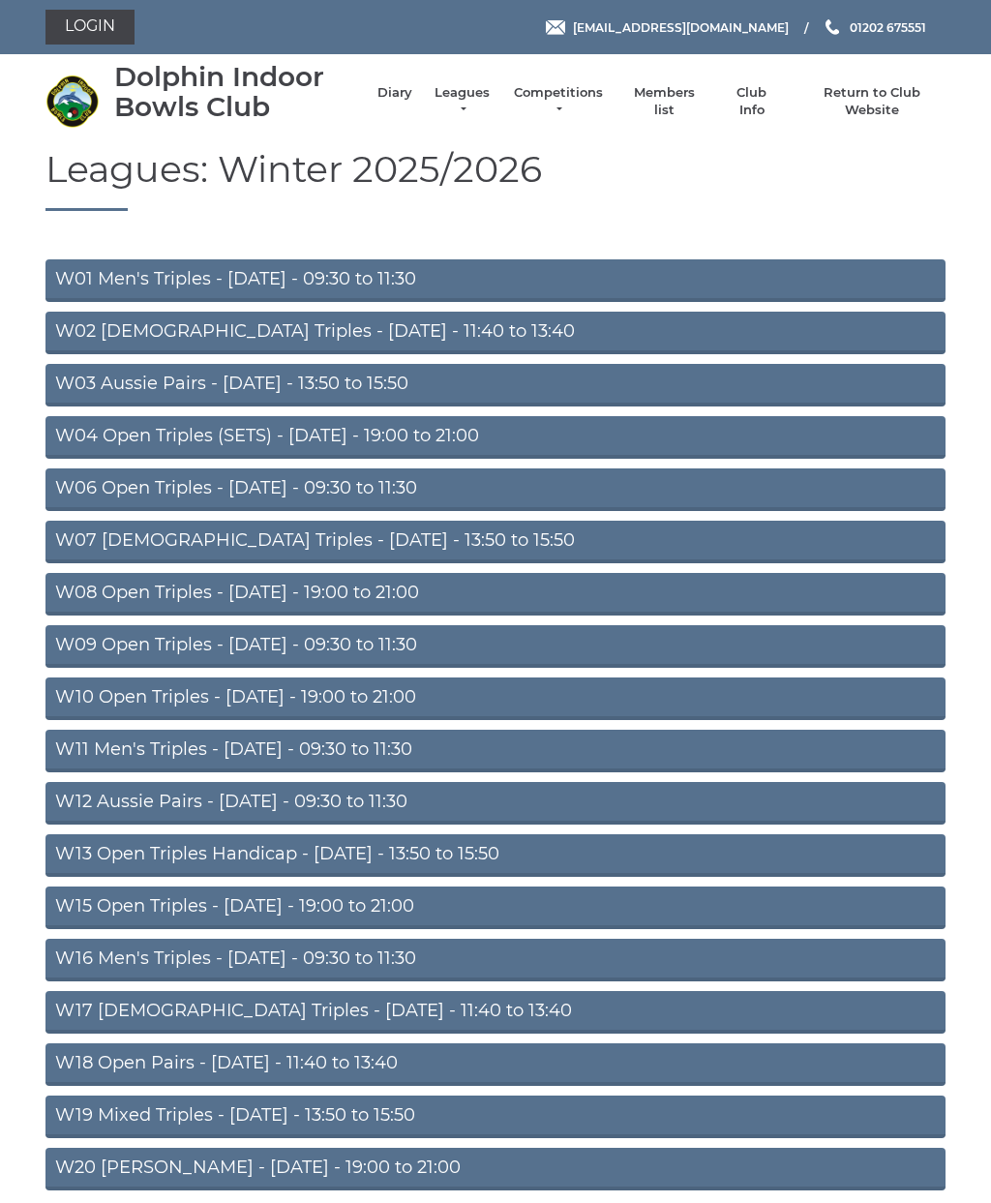
click at [106, 481] on link "W06 Open Triples - [DATE] - 09:30 to 11:30" at bounding box center [495, 489] width 900 height 43
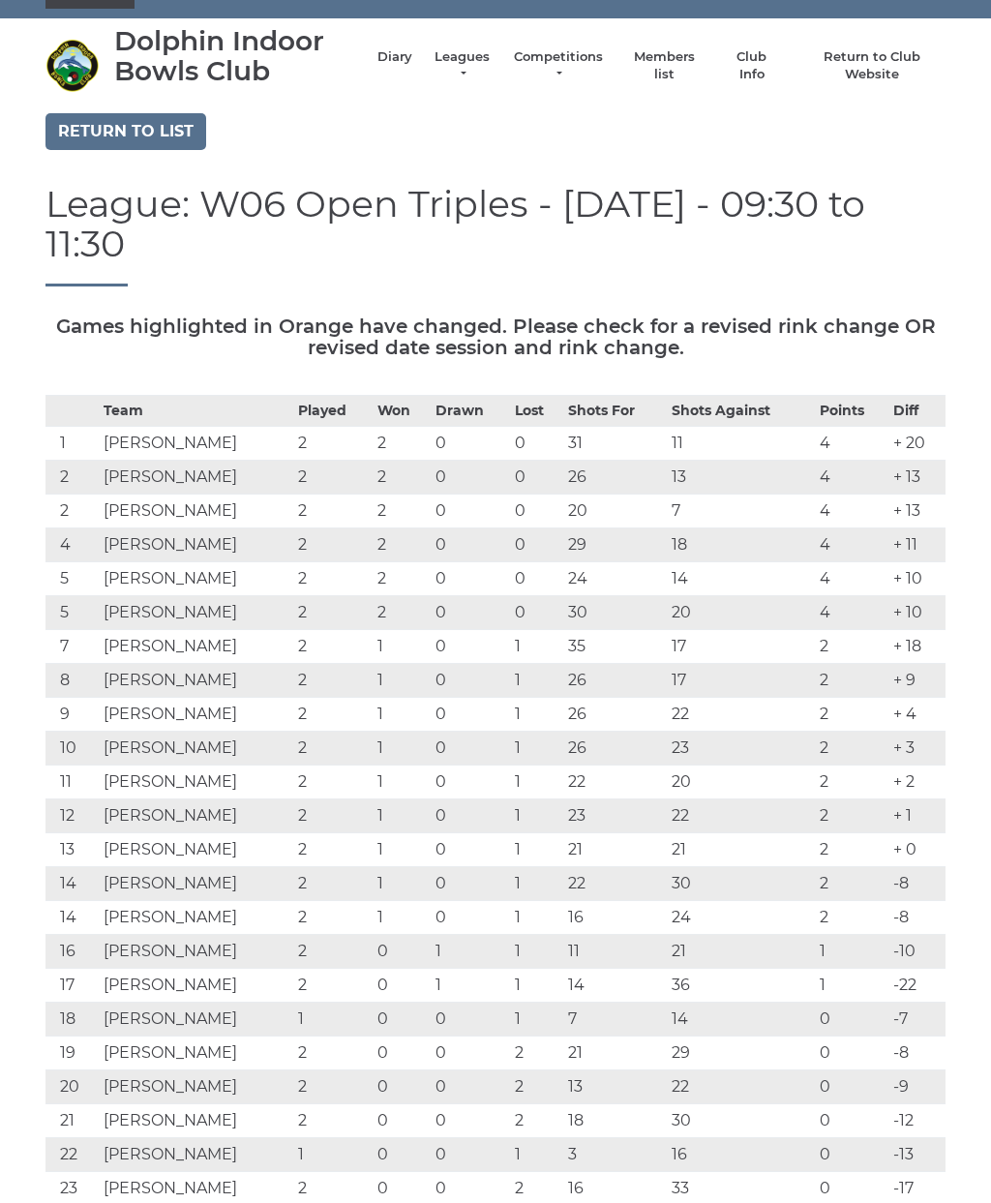
scroll to position [37, 0]
click at [98, 130] on link "Return to list" at bounding box center [125, 130] width 161 height 37
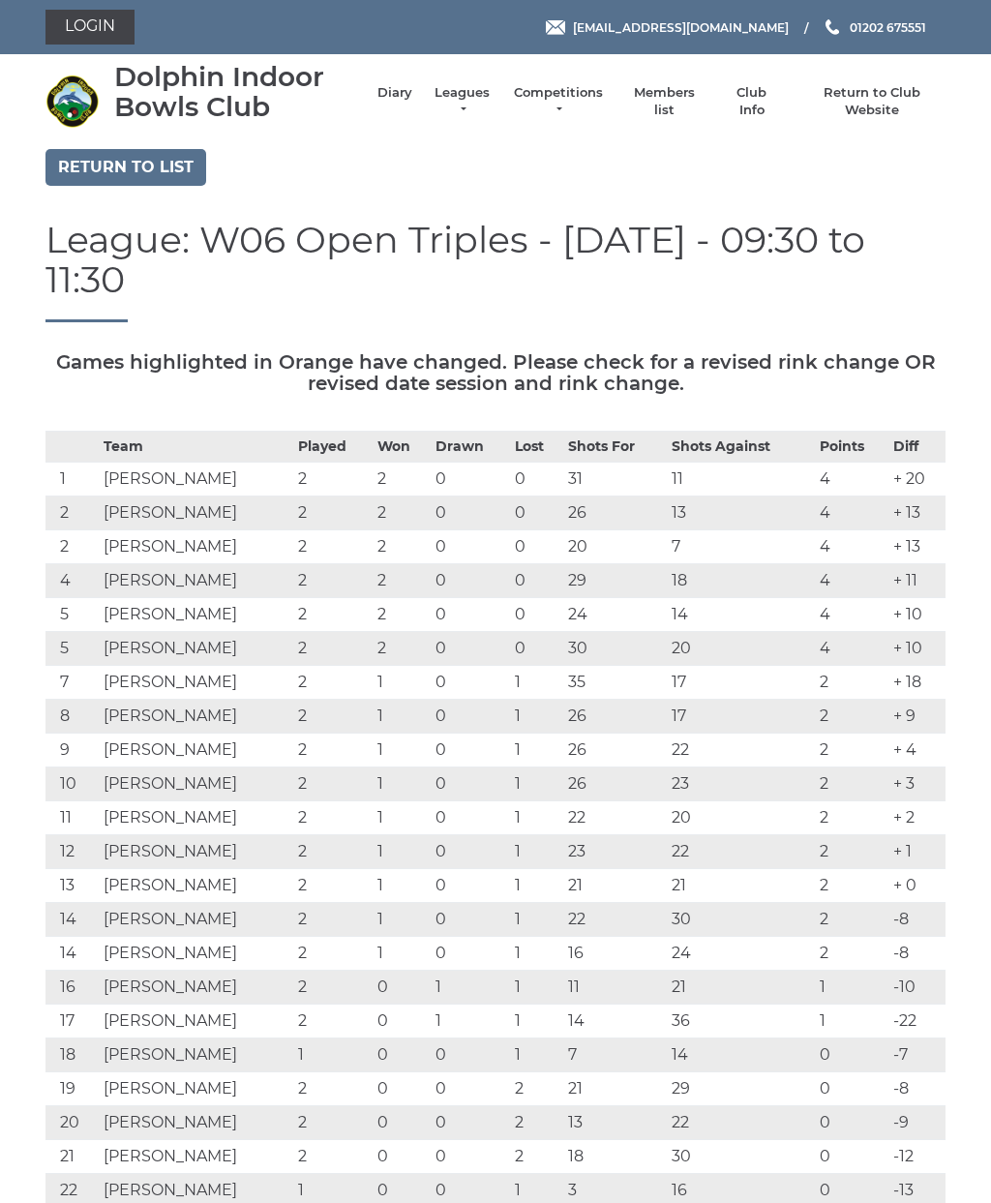
scroll to position [37, 0]
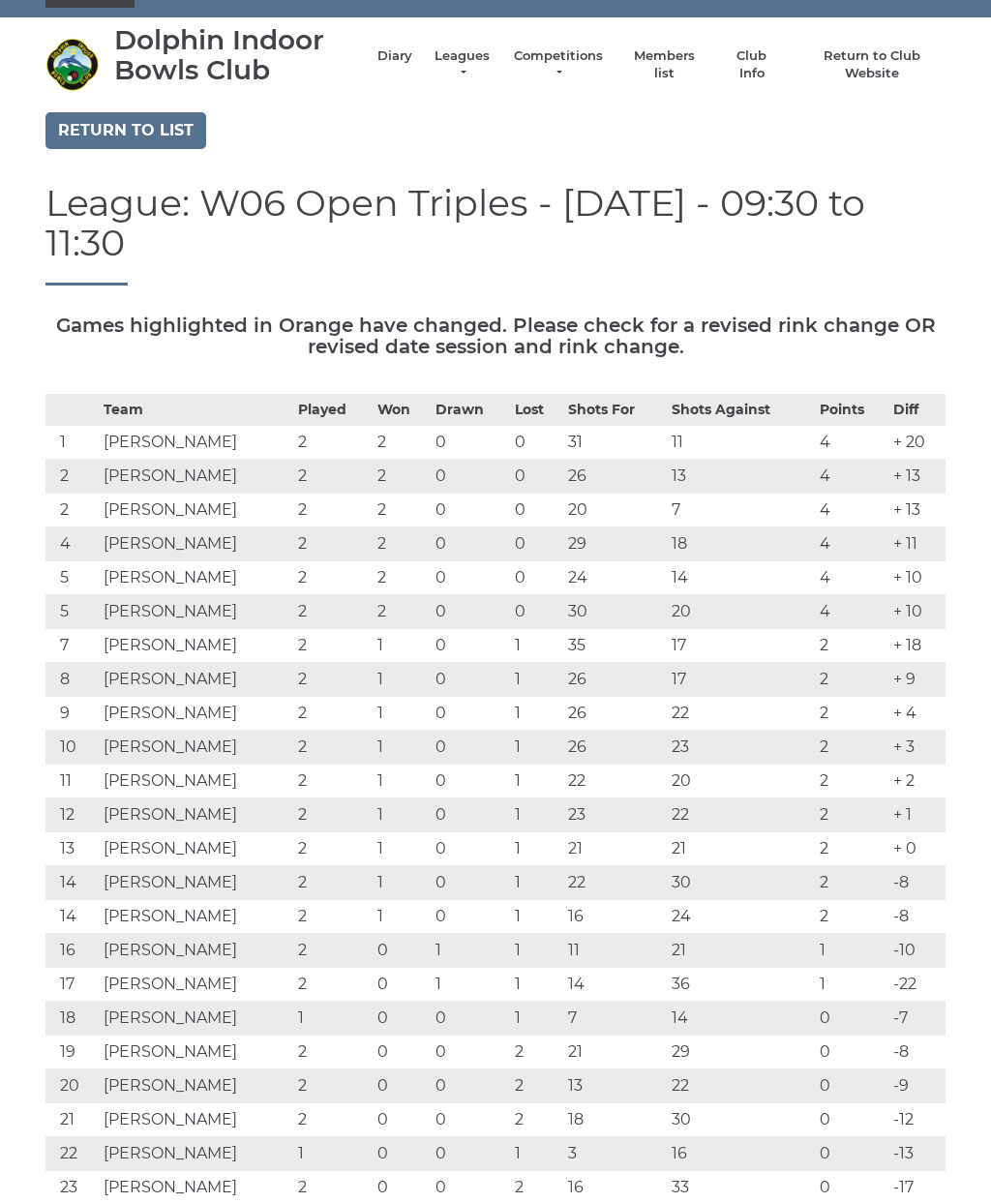
click at [373, 44] on li "Diary" at bounding box center [385, 65] width 54 height 54
click at [377, 60] on link "Diary" at bounding box center [394, 55] width 35 height 17
